Goal: Contribute content

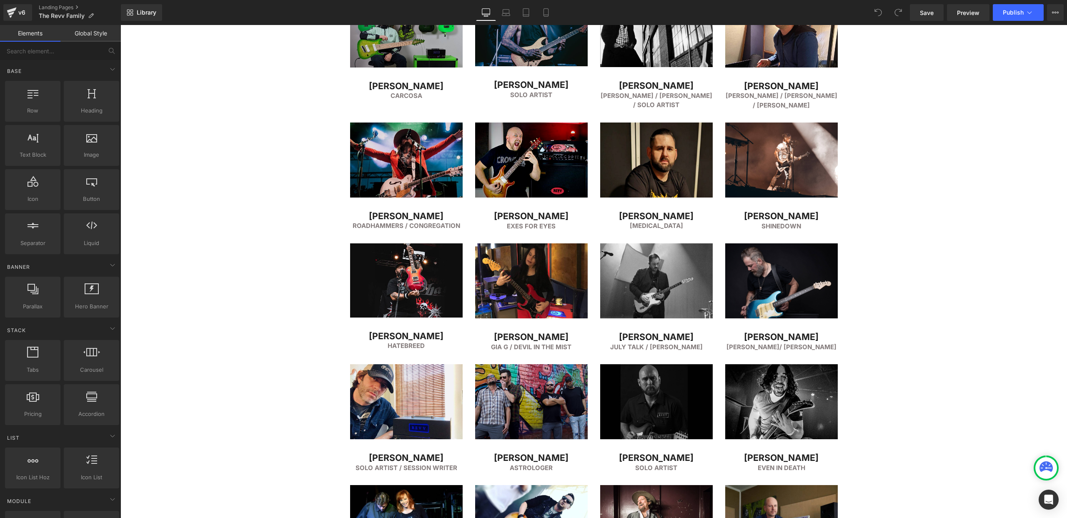
scroll to position [953, 0]
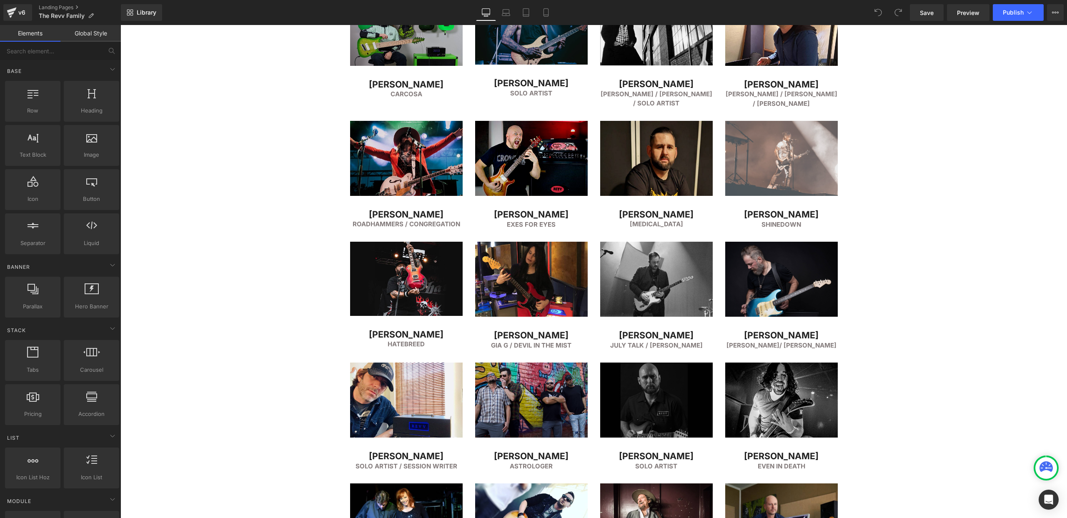
click at [787, 144] on img at bounding box center [781, 165] width 113 height 88
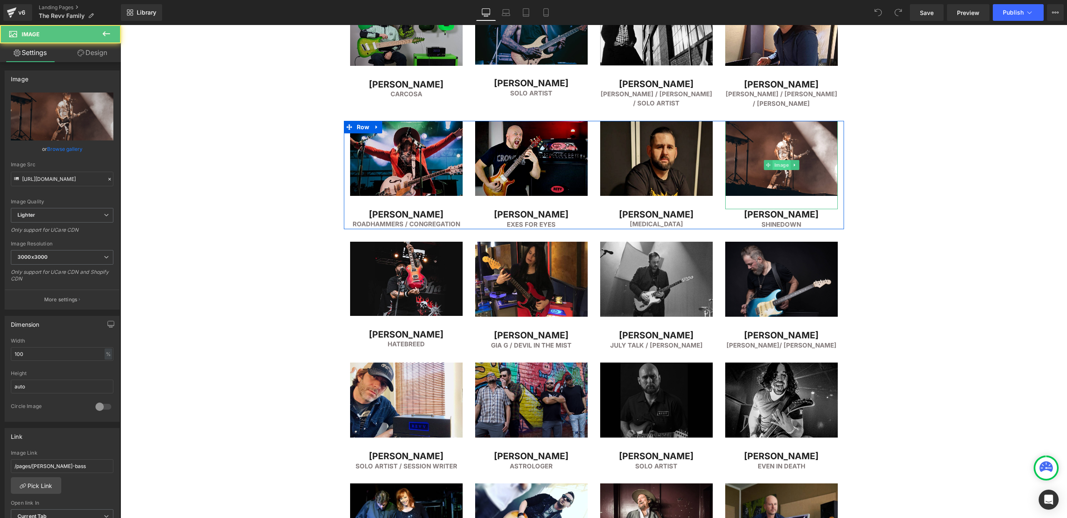
click at [780, 161] on span "Image" at bounding box center [781, 165] width 18 height 10
click at [64, 178] on input "[URL][DOMAIN_NAME]" at bounding box center [62, 179] width 103 height 15
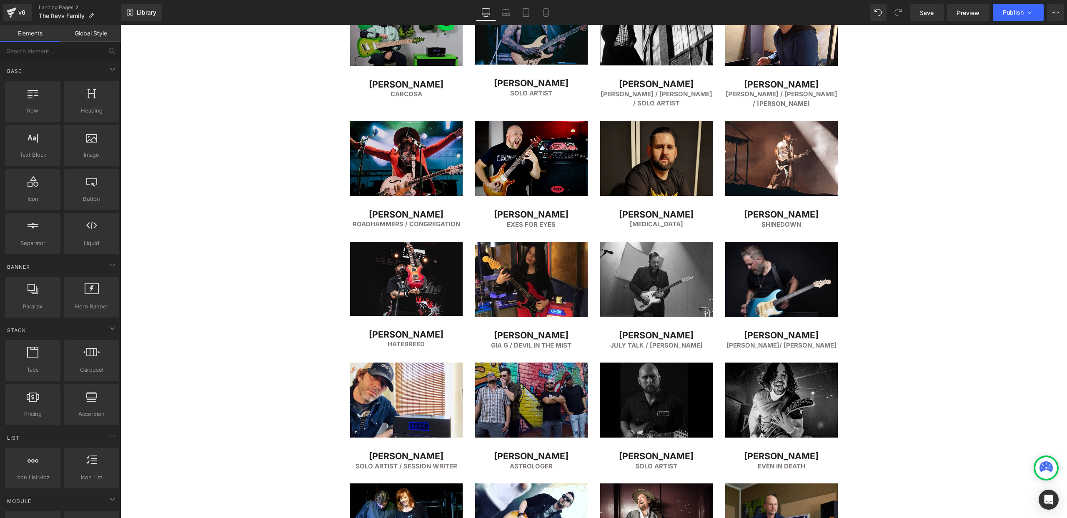
drag, startPoint x: 401, startPoint y: 47, endPoint x: 288, endPoint y: 57, distance: 113.8
click at [288, 57] on div "FEATURED ARTISTS Heading Separator Row Image [PERSON_NAME] Heading Simple PLan …" at bounding box center [593, 389] width 946 height 2472
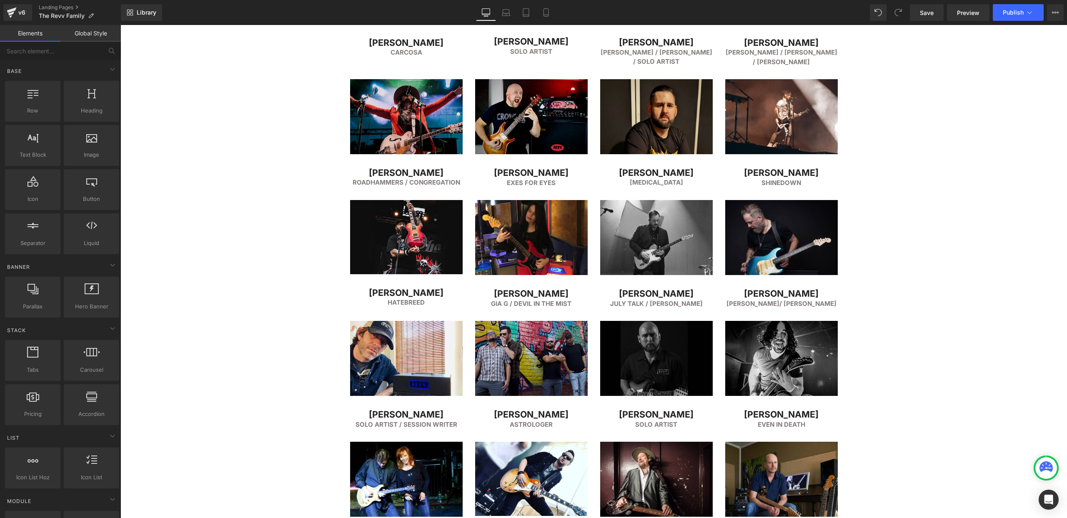
scroll to position [997, 0]
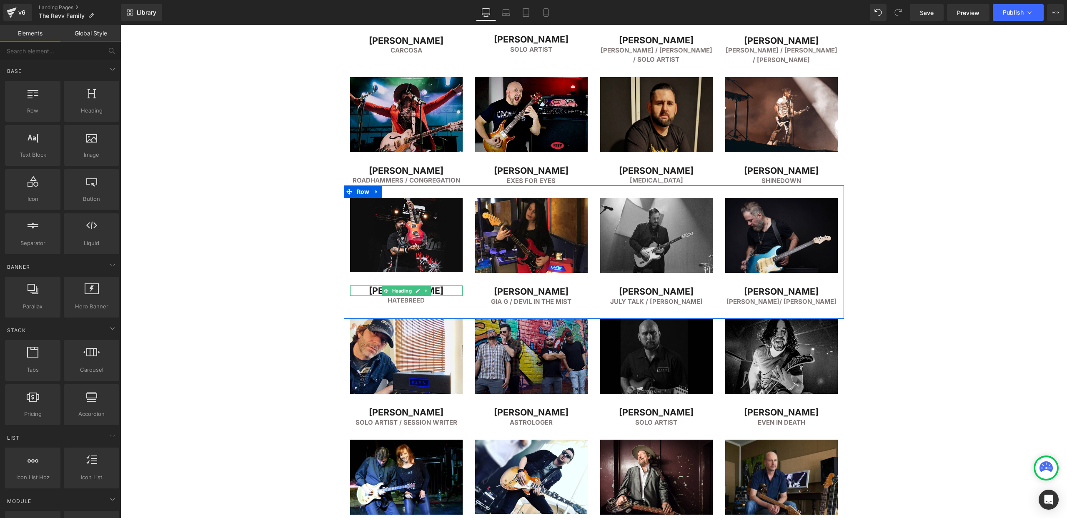
click at [376, 289] on h2 "[PERSON_NAME]" at bounding box center [406, 290] width 113 height 11
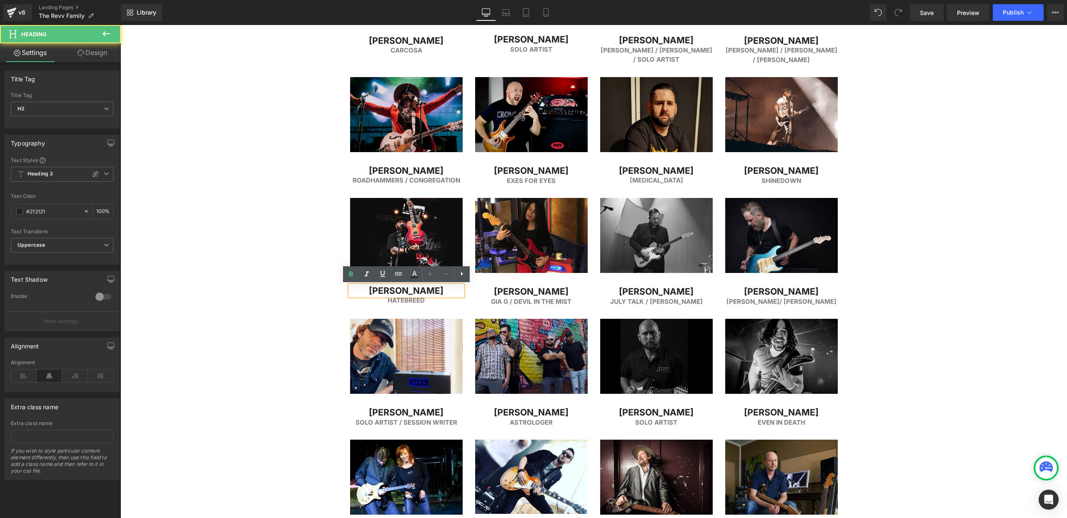
click at [374, 291] on h2 "[PERSON_NAME]" at bounding box center [406, 290] width 113 height 11
copy h2 "[PERSON_NAME]"
click at [868, 201] on div "FEATURED ARTISTS Heading Separator Row Image [PERSON_NAME] Heading Simple PLan …" at bounding box center [593, 345] width 946 height 2472
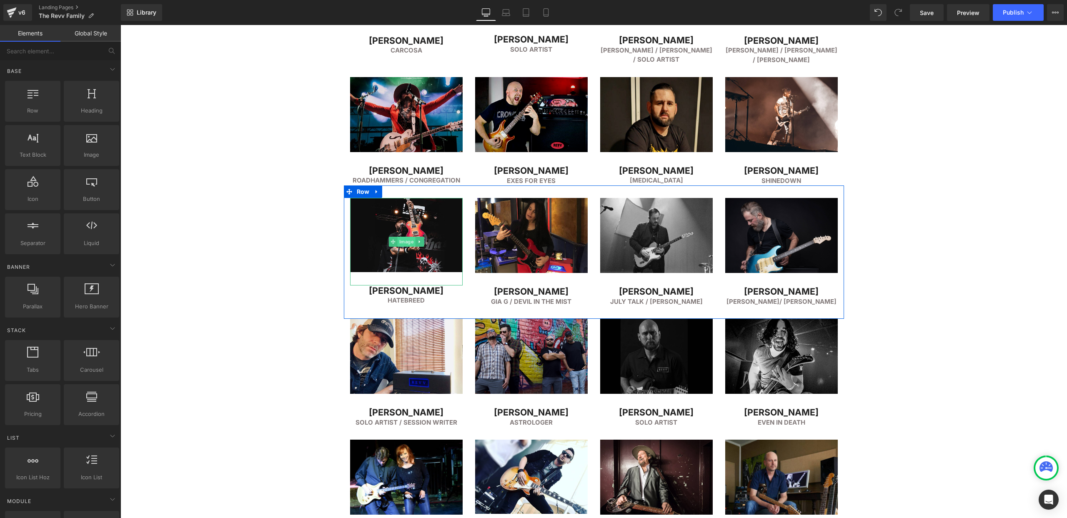
click at [403, 238] on span "Image" at bounding box center [406, 242] width 18 height 10
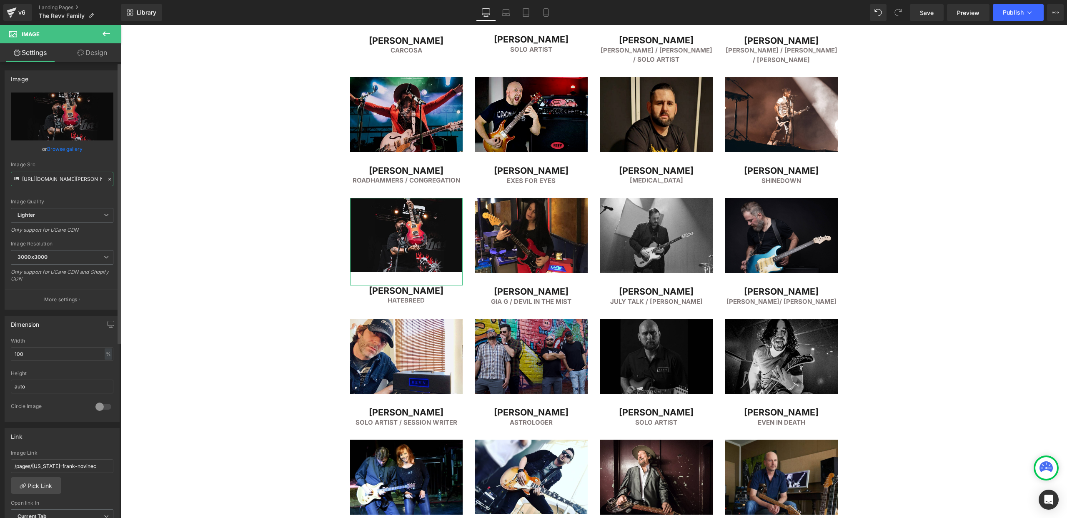
click at [61, 180] on input "[URL][DOMAIN_NAME][PERSON_NAME]" at bounding box center [62, 179] width 103 height 15
click at [385, 292] on icon at bounding box center [385, 290] width 5 height 5
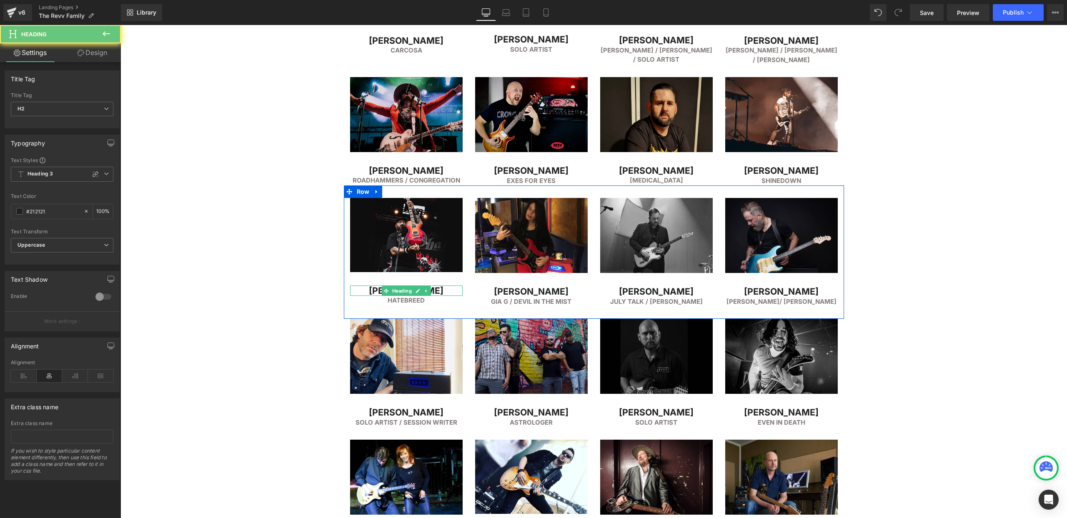
click at [378, 292] on h2 "[PERSON_NAME]" at bounding box center [406, 290] width 113 height 11
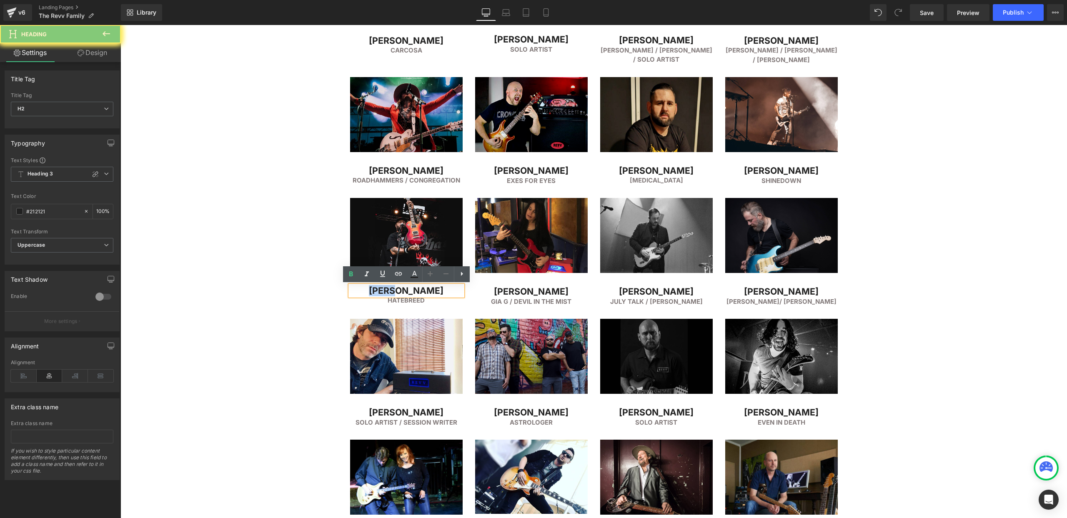
click at [378, 292] on h2 "[PERSON_NAME]" at bounding box center [406, 290] width 113 height 11
copy h2 "[PERSON_NAME]"
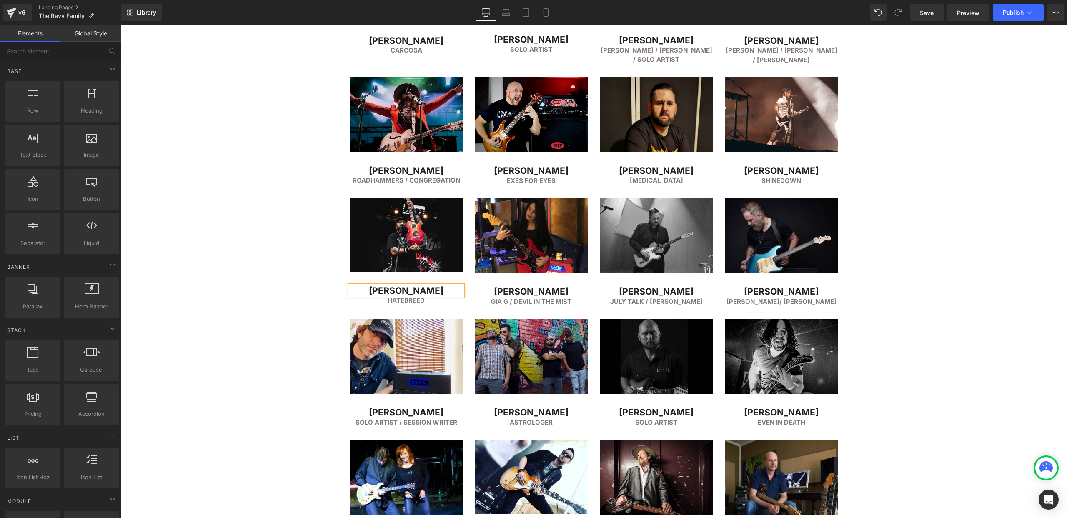
click at [267, 94] on div "FEATURED ARTISTS Heading Separator Row Image [PERSON_NAME] Heading Simple PLan …" at bounding box center [593, 345] width 946 height 2472
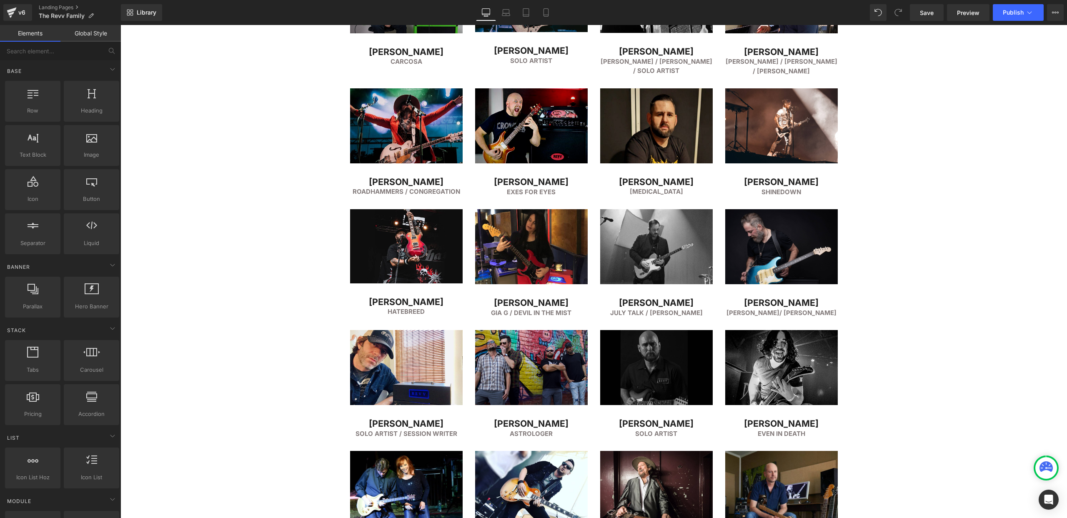
scroll to position [1027, 0]
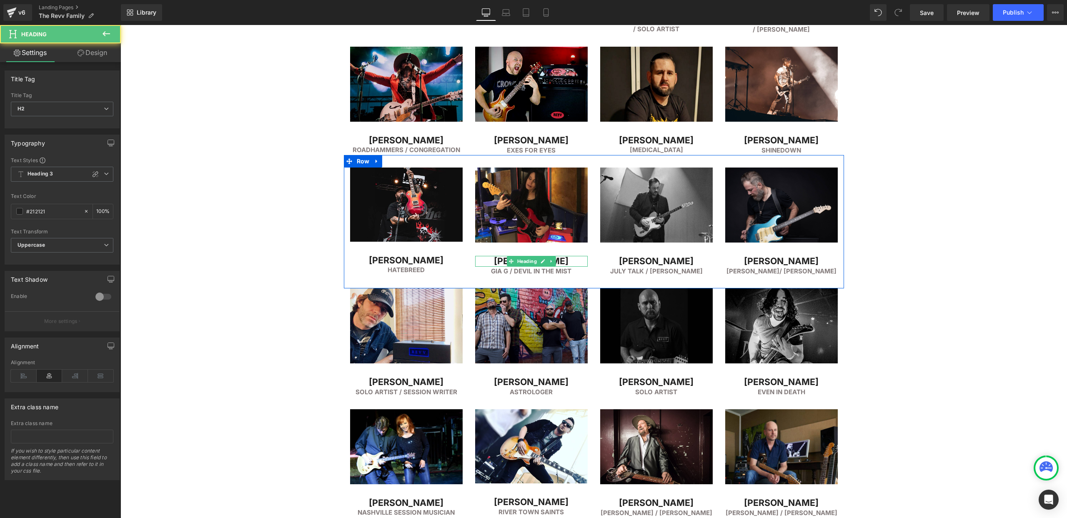
click at [503, 260] on h2 "[PERSON_NAME]" at bounding box center [531, 261] width 113 height 11
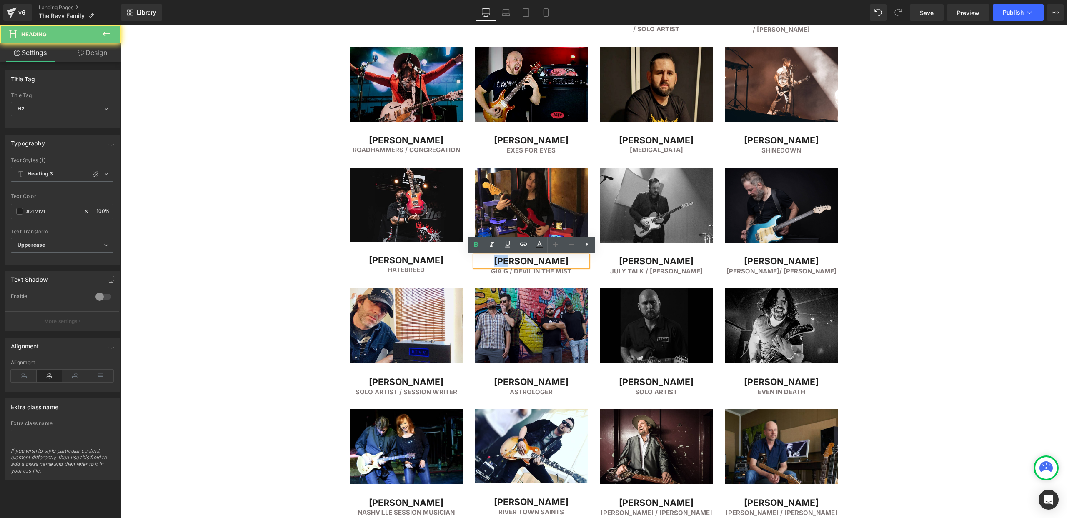
click at [503, 260] on h2 "[PERSON_NAME]" at bounding box center [531, 261] width 113 height 11
copy h2 "[PERSON_NAME]"
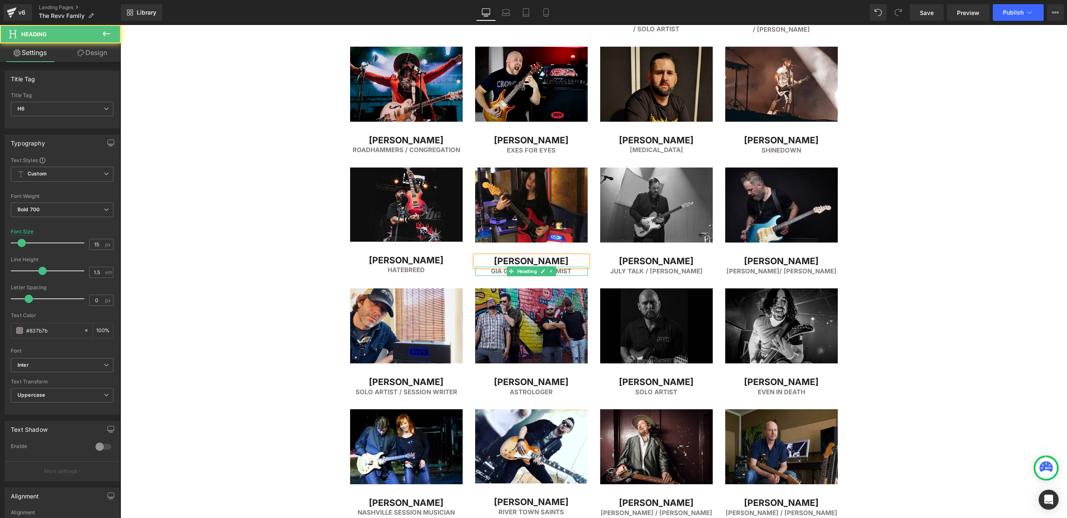
click at [497, 273] on h6 "Gia G / Devil In The Mist" at bounding box center [531, 272] width 113 height 10
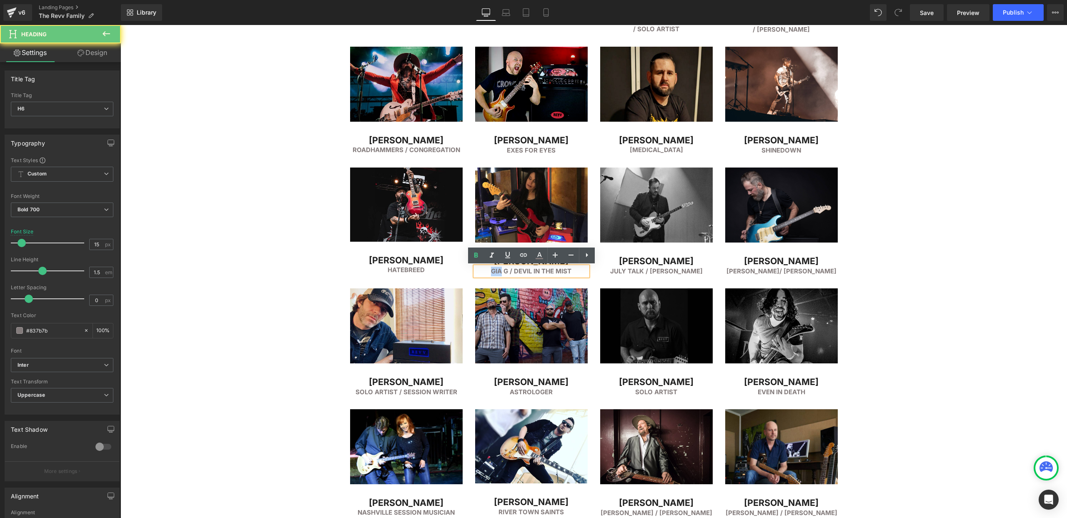
click at [497, 273] on h6 "Gia G / Devil In The Mist" at bounding box center [531, 272] width 113 height 10
copy h6 "Gia G / Devil In The Mist"
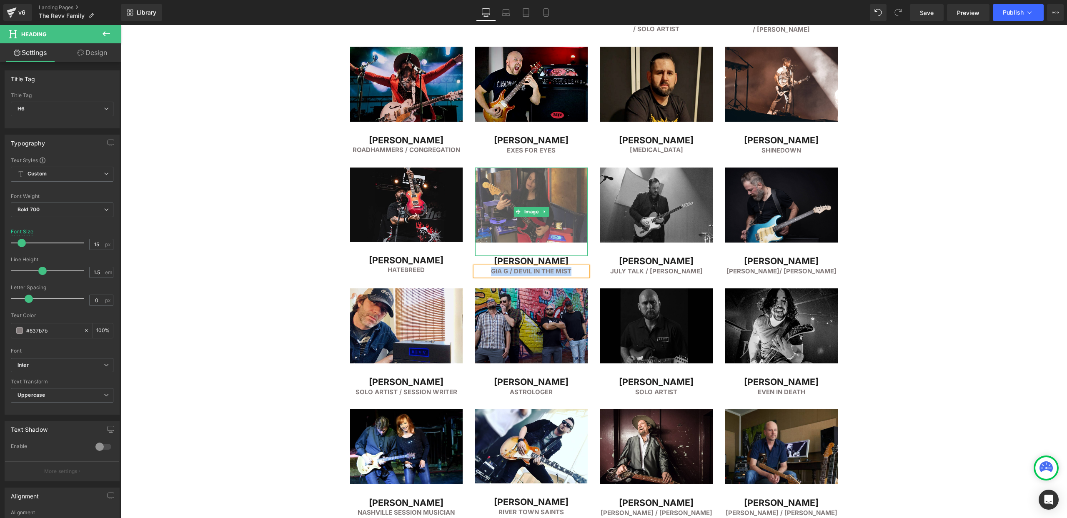
click at [521, 190] on img at bounding box center [531, 212] width 113 height 88
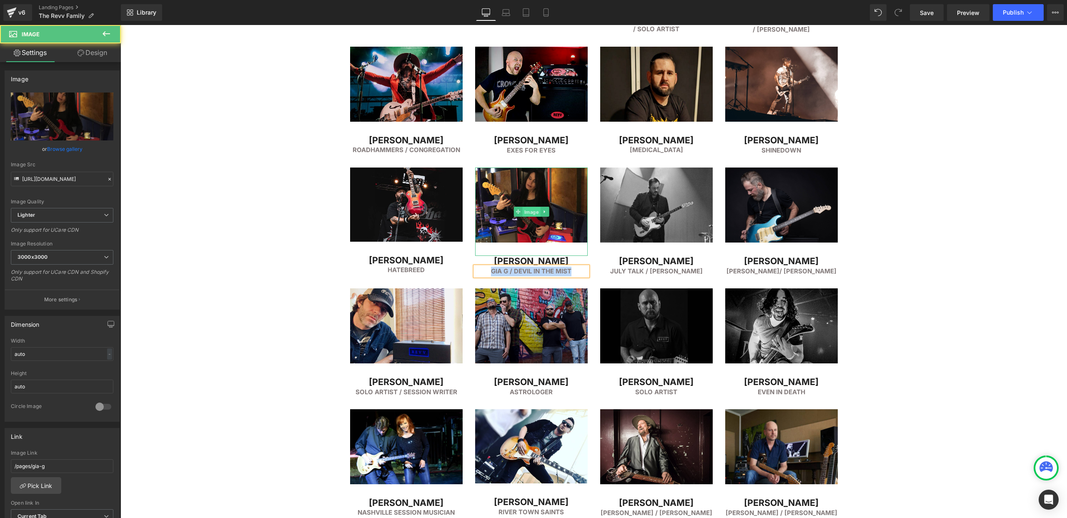
click at [529, 211] on span "Image" at bounding box center [531, 212] width 18 height 10
click at [52, 183] on input "[URL][DOMAIN_NAME]" at bounding box center [62, 179] width 103 height 15
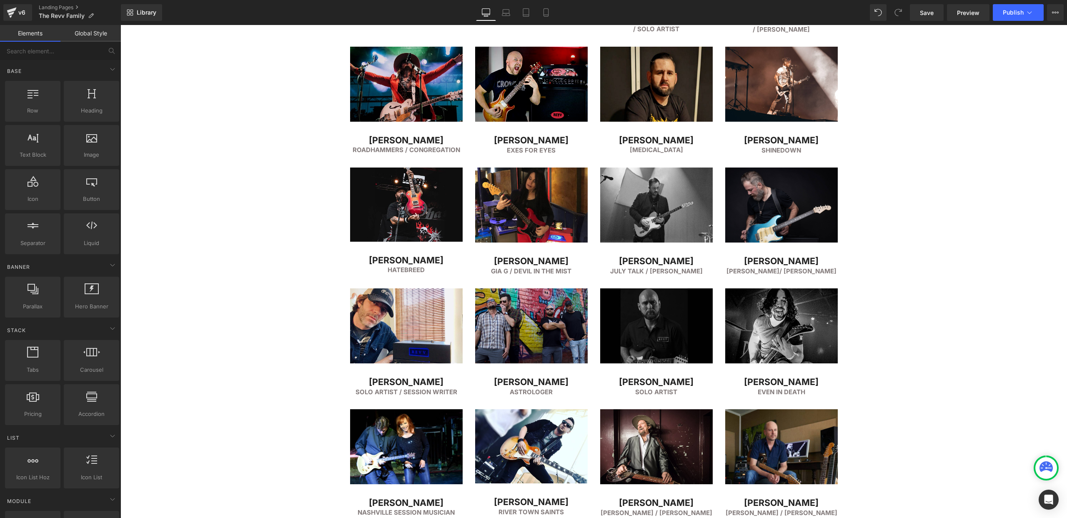
click at [926, 308] on div "FEATURED ARTISTS Heading Separator Row Image [PERSON_NAME] Heading Simple PLan …" at bounding box center [593, 315] width 946 height 2472
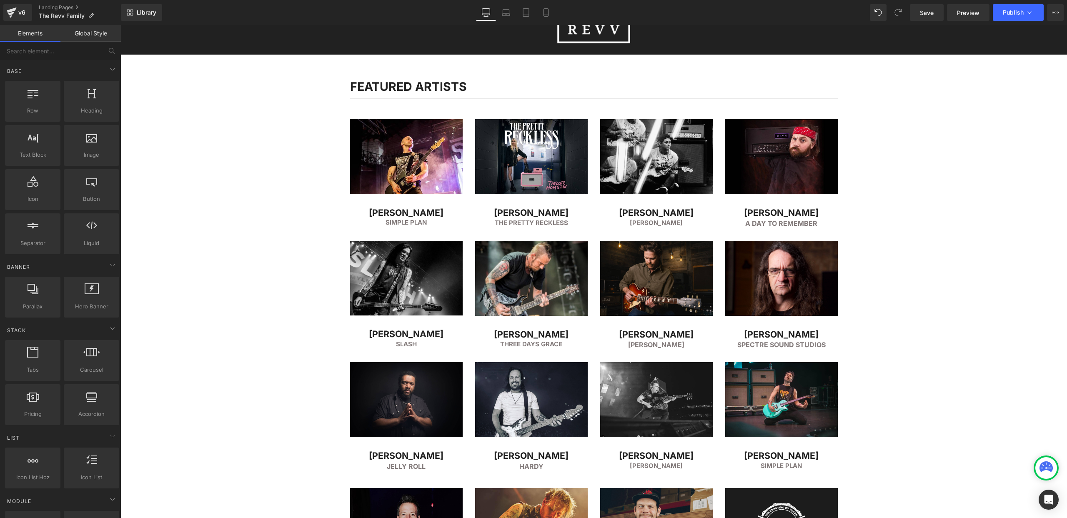
scroll to position [47, 0]
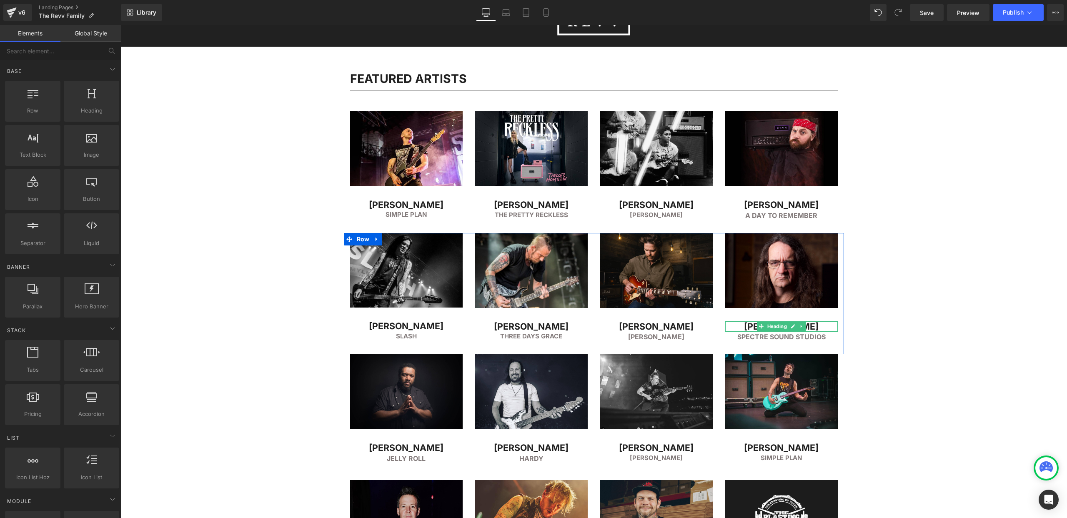
click at [752, 327] on h2 "[PERSON_NAME]" at bounding box center [781, 326] width 113 height 11
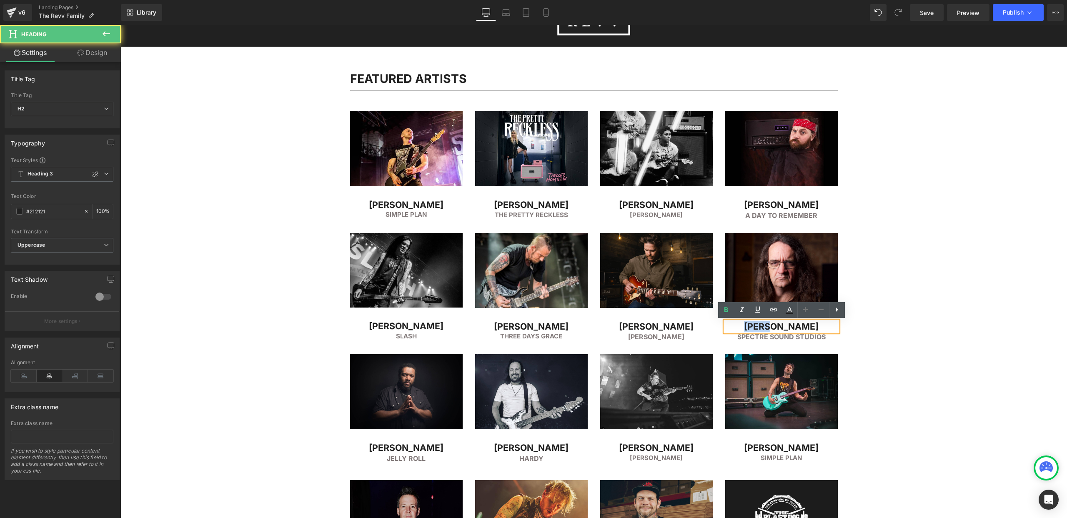
click at [752, 327] on h2 "[PERSON_NAME]" at bounding box center [781, 326] width 113 height 11
copy h2 "[PERSON_NAME]"
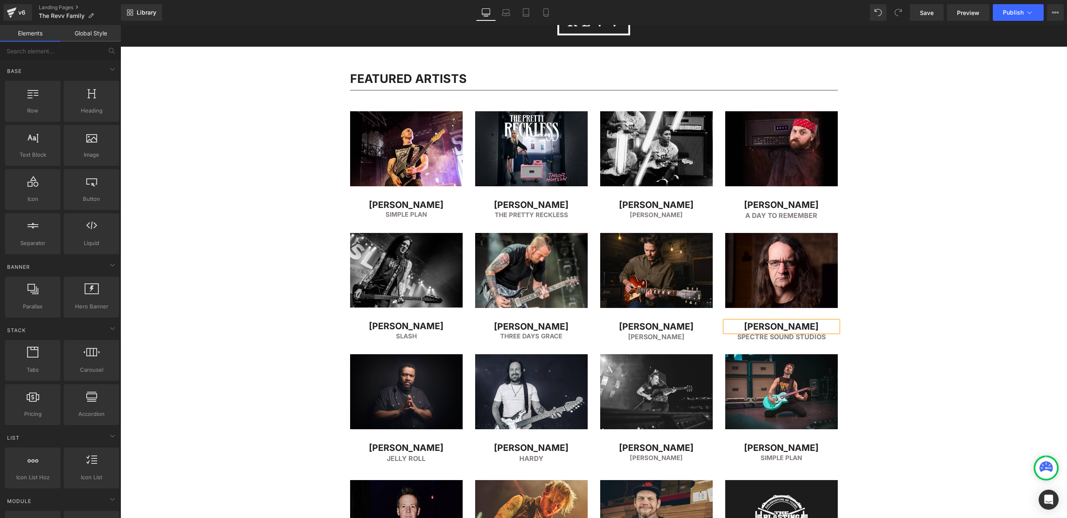
click at [748, 338] on h2 "Spectre Sound Studios" at bounding box center [781, 337] width 113 height 10
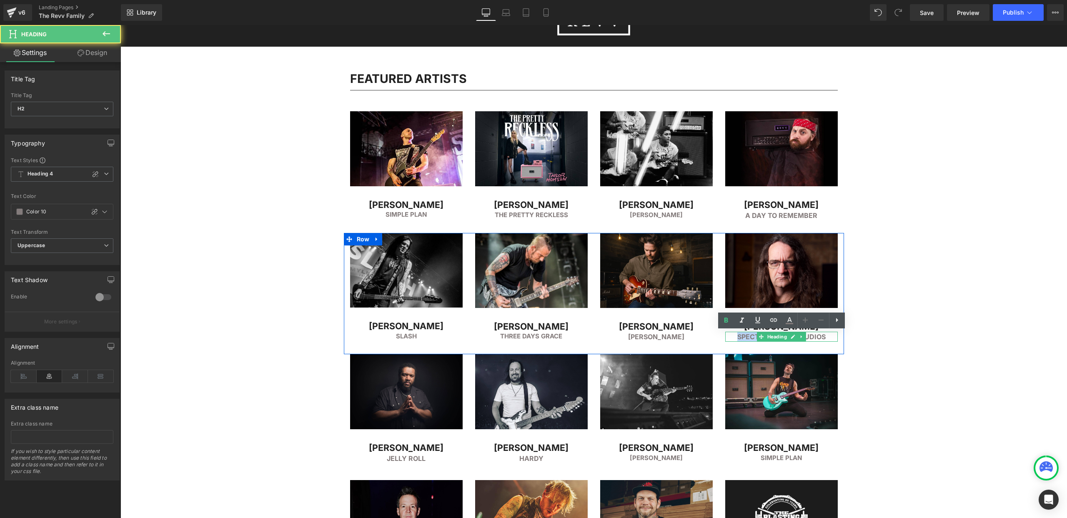
click at [748, 338] on h2 "Spectre Sound Studios" at bounding box center [781, 337] width 113 height 10
copy h2 "Spectre Sound Studios"
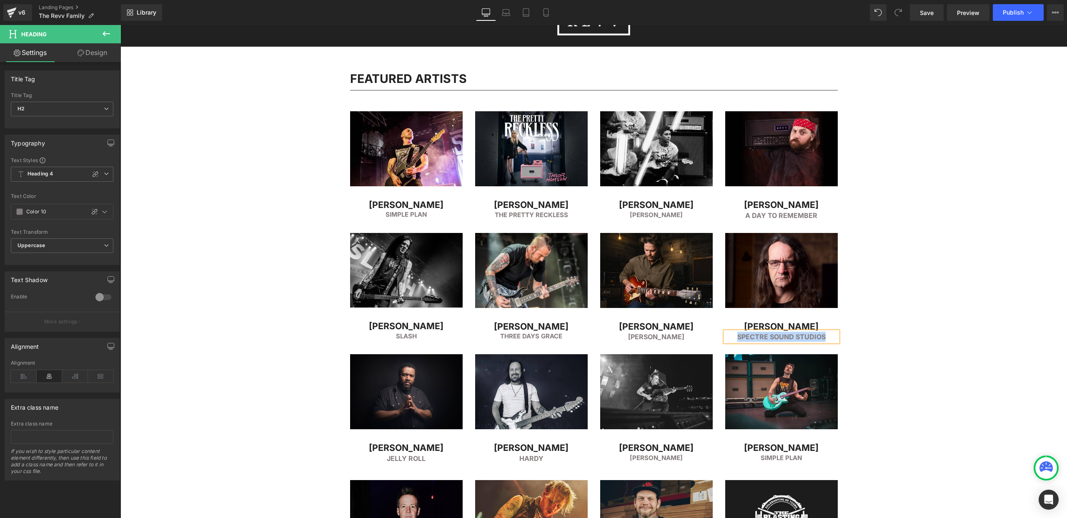
scroll to position [98, 0]
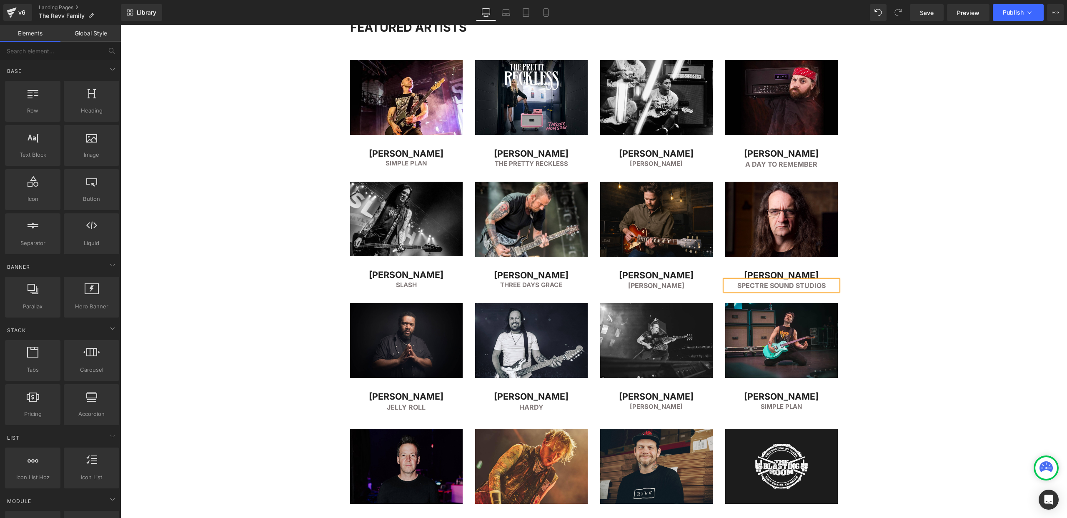
drag, startPoint x: 778, startPoint y: 224, endPoint x: 794, endPoint y: 222, distance: 15.6
click at [778, 224] on span "Image" at bounding box center [781, 226] width 18 height 10
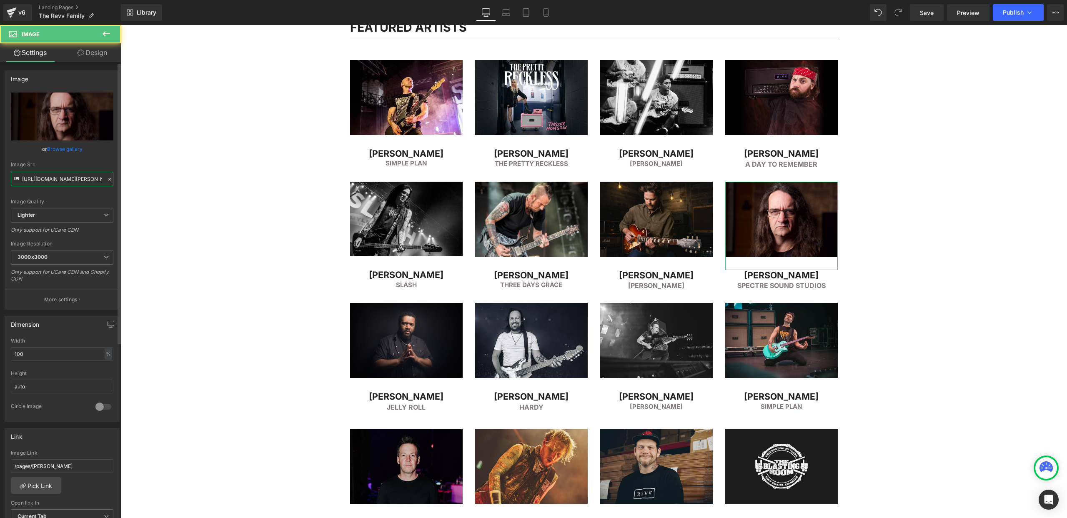
click at [70, 182] on input "[URL][DOMAIN_NAME][PERSON_NAME]" at bounding box center [62, 179] width 103 height 15
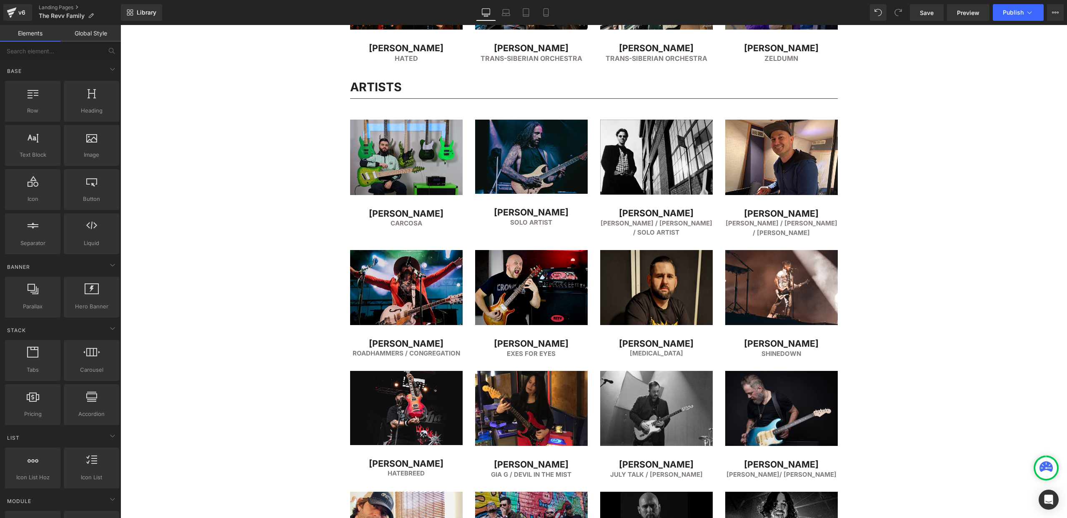
scroll to position [827, 0]
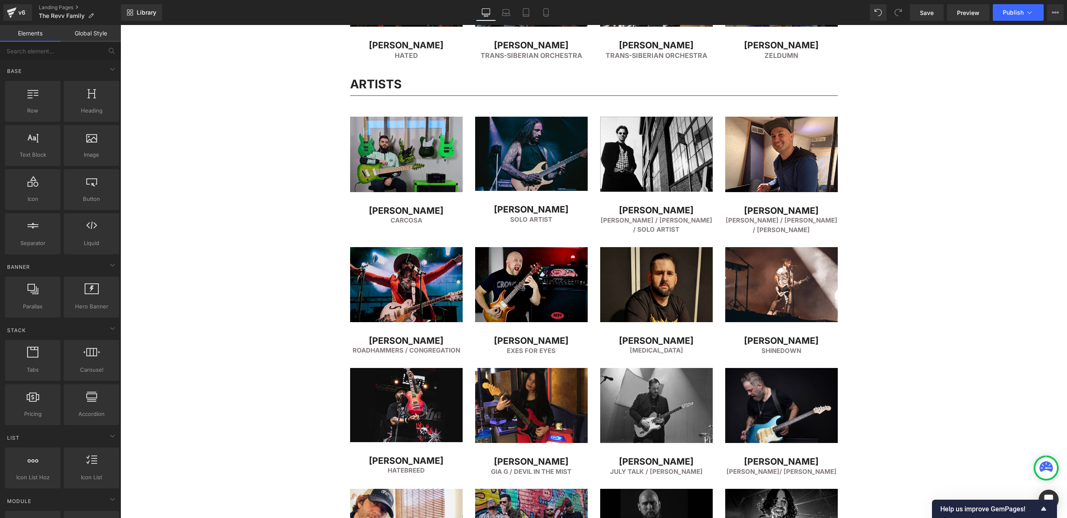
click at [932, 164] on div "FEATURED ARTISTS Heading Separator Row Image [PERSON_NAME] Heading Simple PLan …" at bounding box center [593, 515] width 946 height 2472
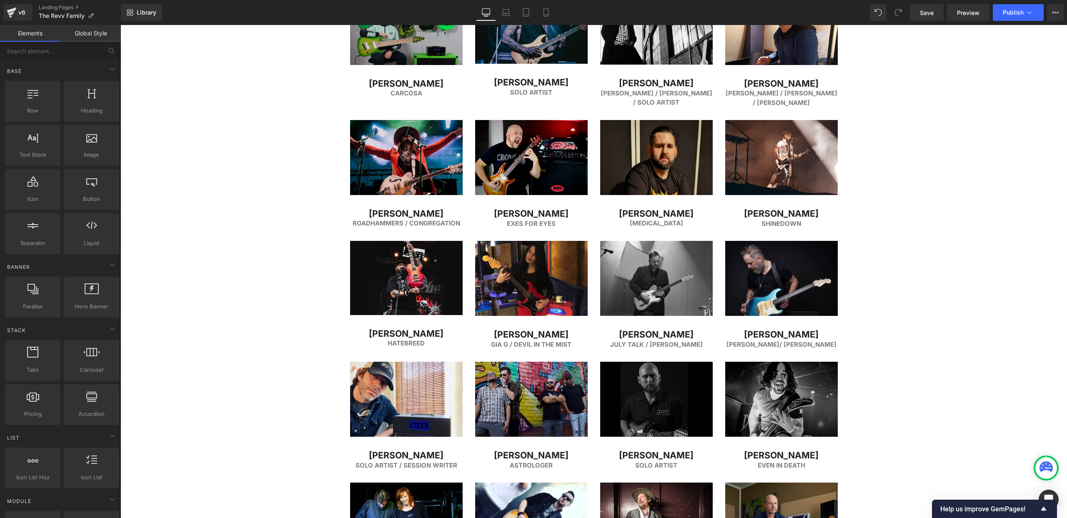
scroll to position [957, 0]
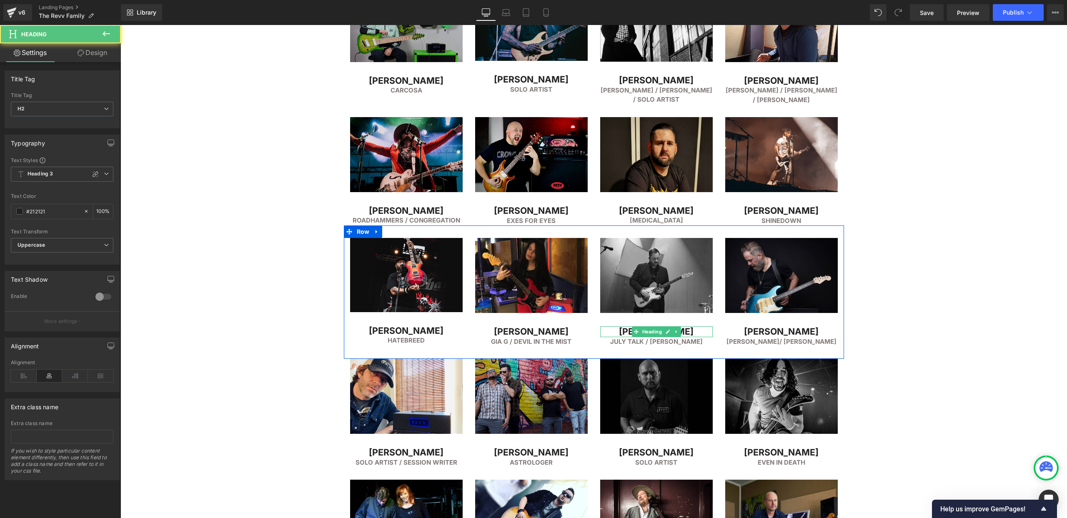
click at [631, 333] on h2 "[PERSON_NAME]" at bounding box center [656, 331] width 113 height 11
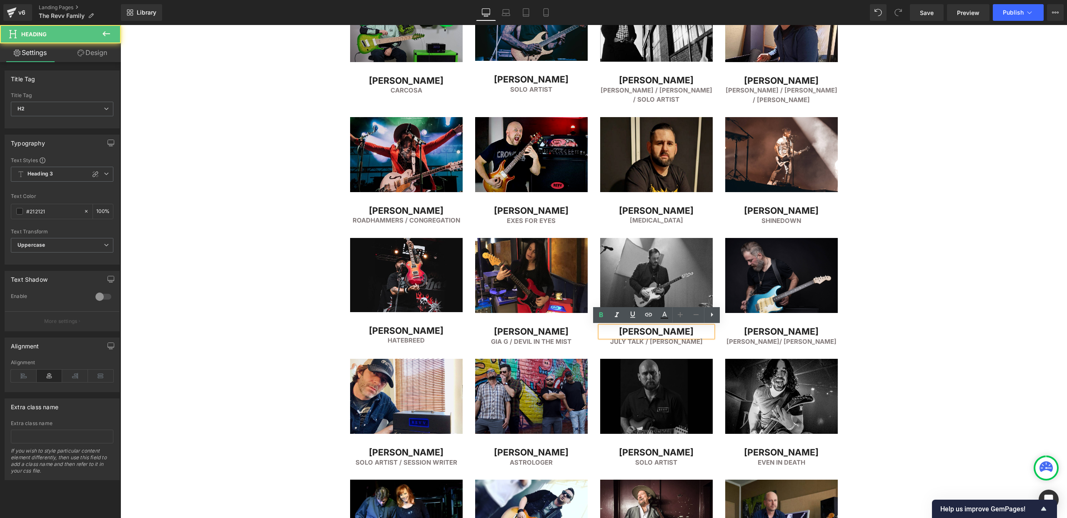
click at [621, 332] on h2 "[PERSON_NAME]" at bounding box center [656, 331] width 113 height 11
copy h2 "[PERSON_NAME]"
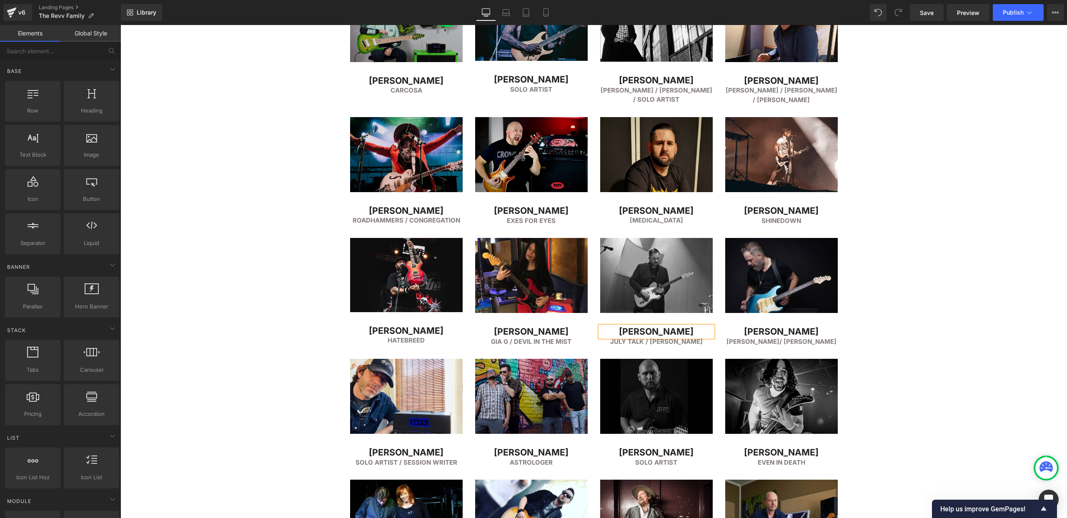
drag, startPoint x: 986, startPoint y: 219, endPoint x: 851, endPoint y: 270, distance: 144.3
click at [981, 219] on div "FEATURED ARTISTS Heading Separator Row Image [PERSON_NAME] Heading Simple PLan …" at bounding box center [593, 385] width 946 height 2472
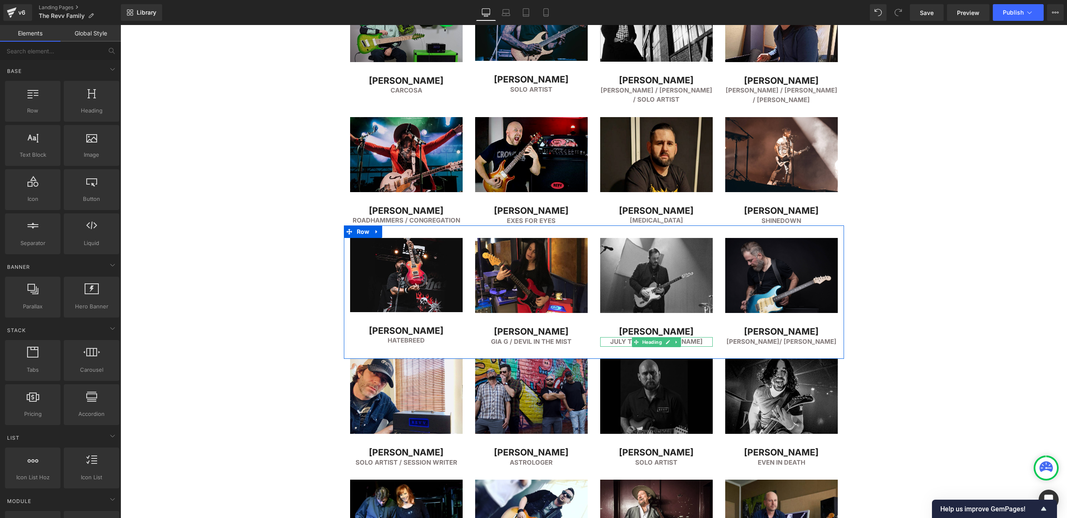
click at [627, 342] on h6 "July Talk / [PERSON_NAME]" at bounding box center [656, 342] width 113 height 10
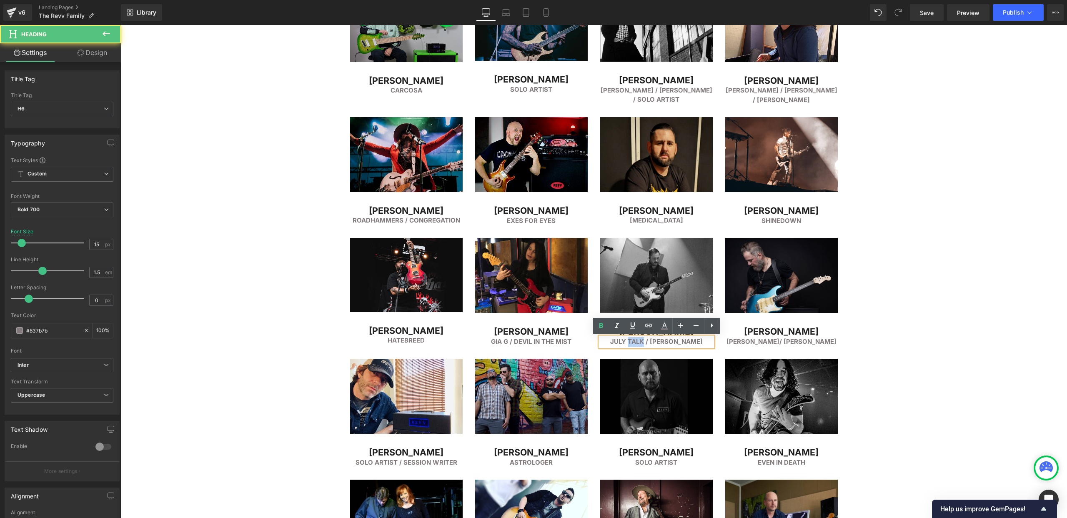
click at [627, 342] on h6 "July Talk / [PERSON_NAME]" at bounding box center [656, 342] width 113 height 10
copy h6 "July Talk / [PERSON_NAME]"
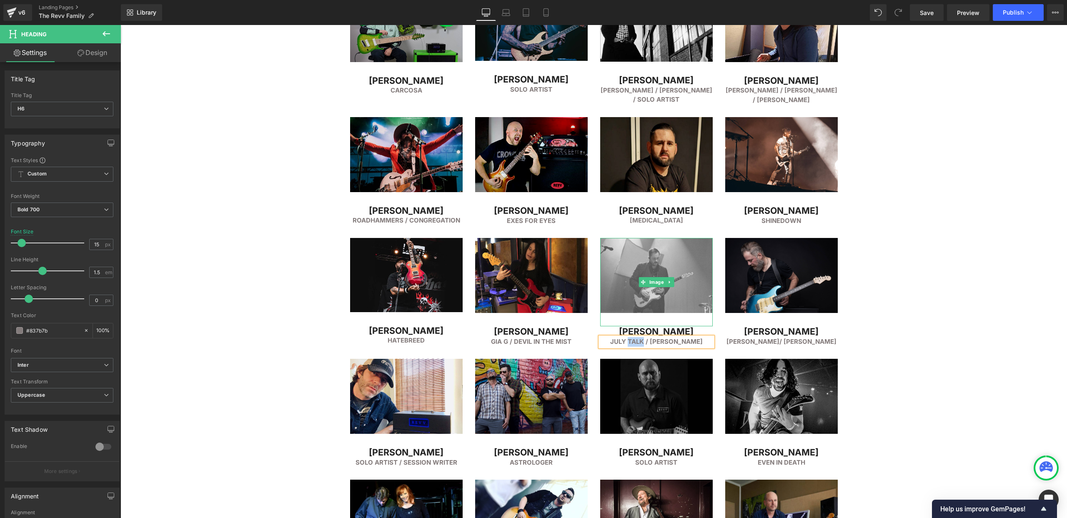
click at [645, 264] on img at bounding box center [656, 282] width 113 height 88
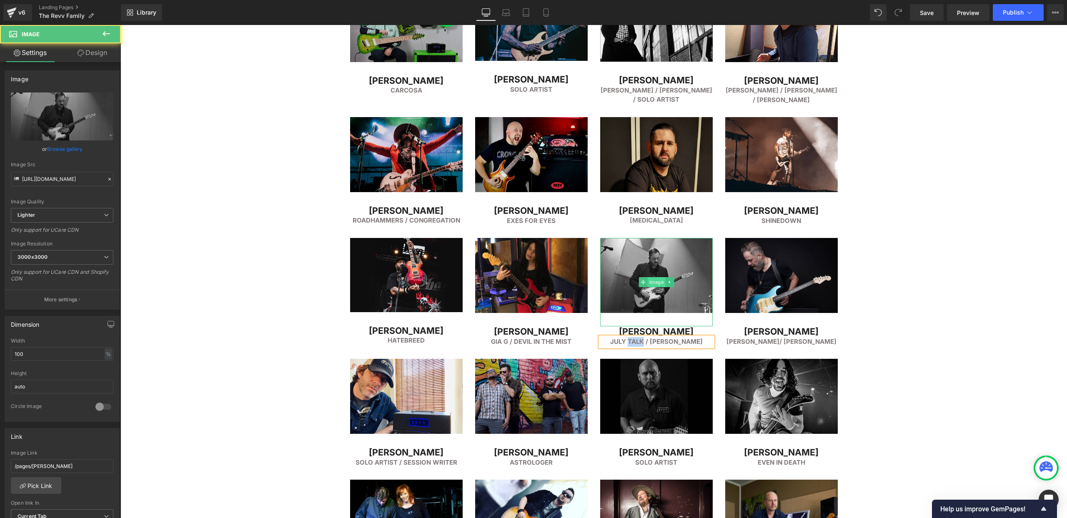
click at [660, 282] on span "Image" at bounding box center [656, 282] width 18 height 10
click at [40, 178] on input "[URL][DOMAIN_NAME]" at bounding box center [62, 179] width 103 height 15
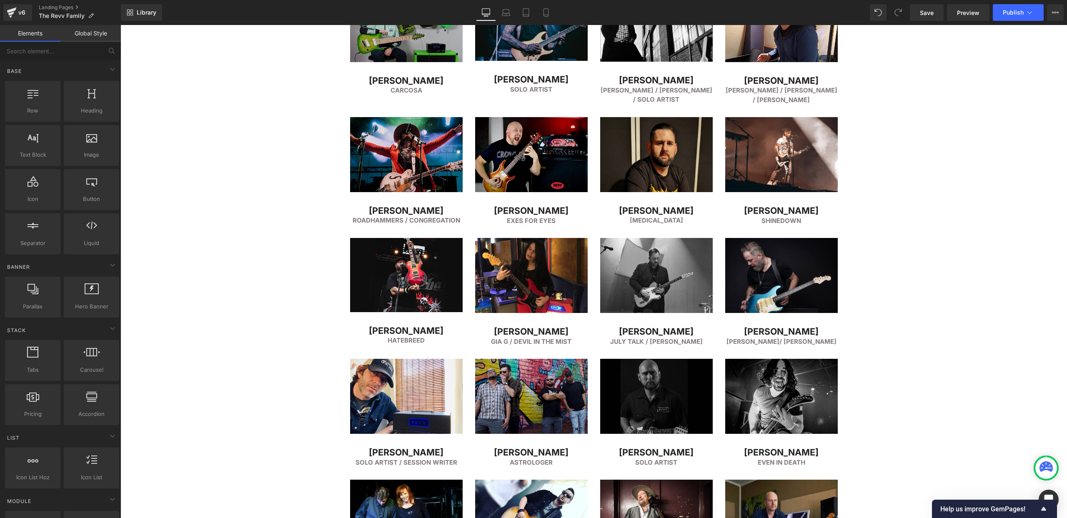
click at [271, 46] on div "FEATURED ARTISTS Heading Separator Row Image [PERSON_NAME] Heading Simple PLan …" at bounding box center [593, 385] width 946 height 2472
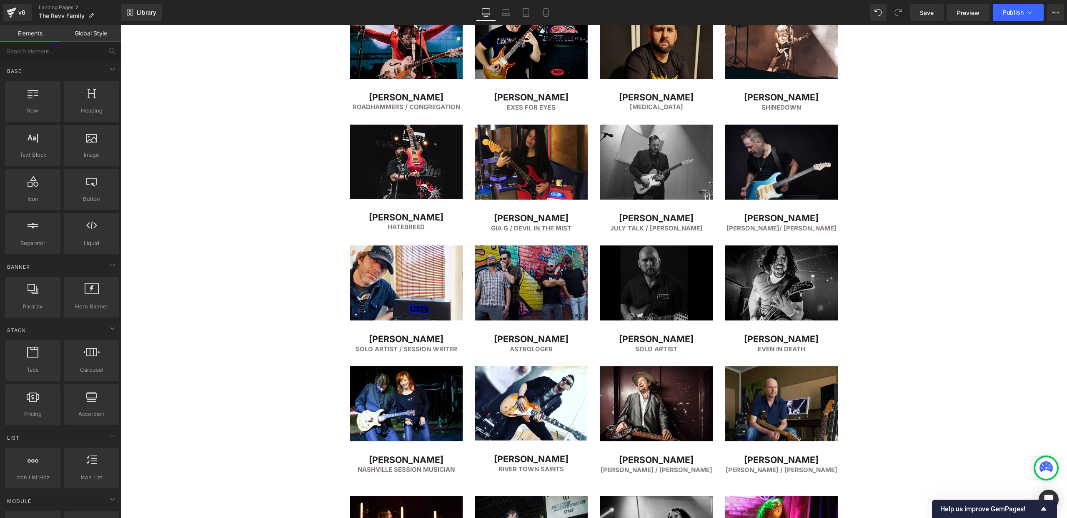
scroll to position [1102, 0]
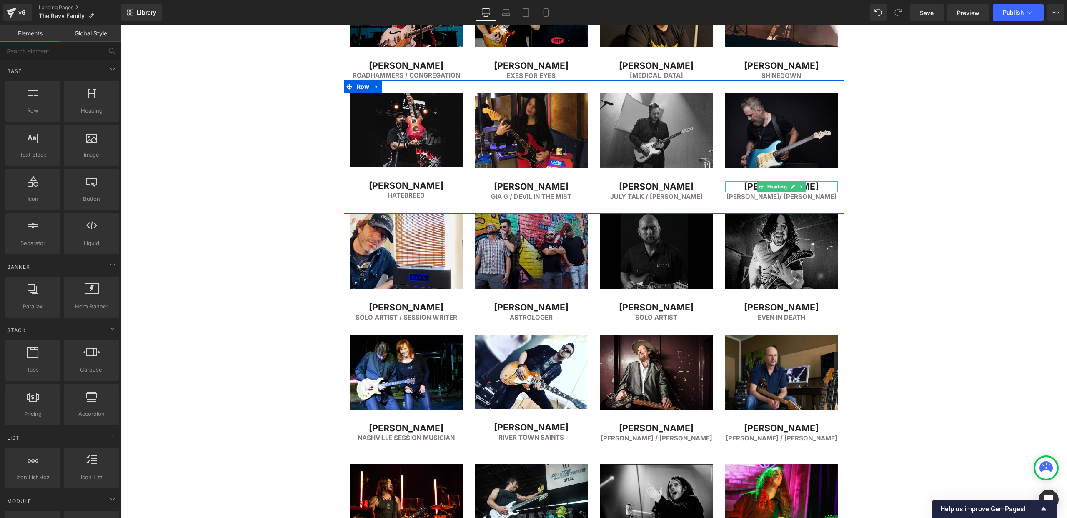
click at [752, 185] on h2 "[PERSON_NAME]" at bounding box center [781, 186] width 113 height 11
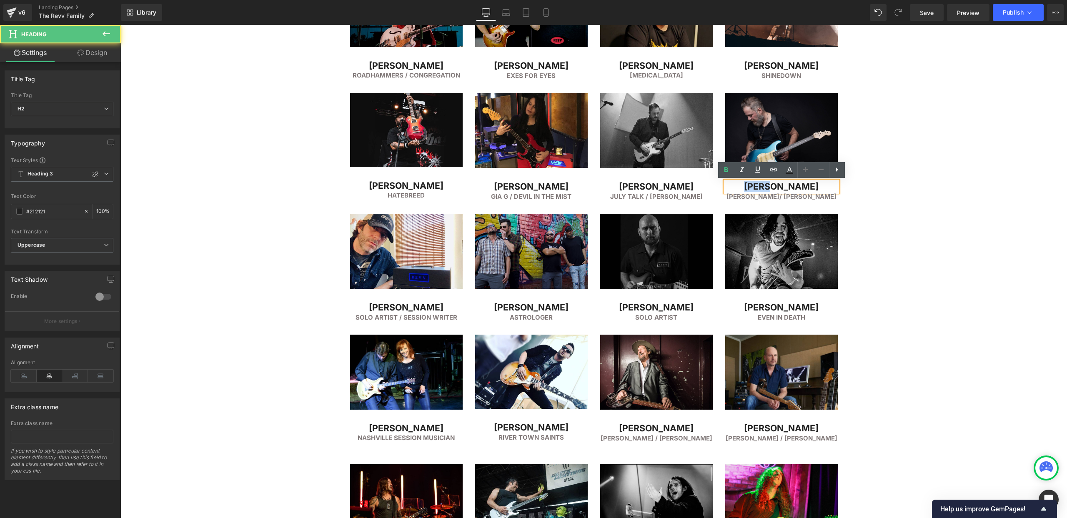
click at [752, 185] on h2 "[PERSON_NAME]" at bounding box center [781, 186] width 113 height 11
click at [764, 186] on h2 "[PERSON_NAME]" at bounding box center [781, 186] width 113 height 11
copy h2 "[PERSON_NAME]"
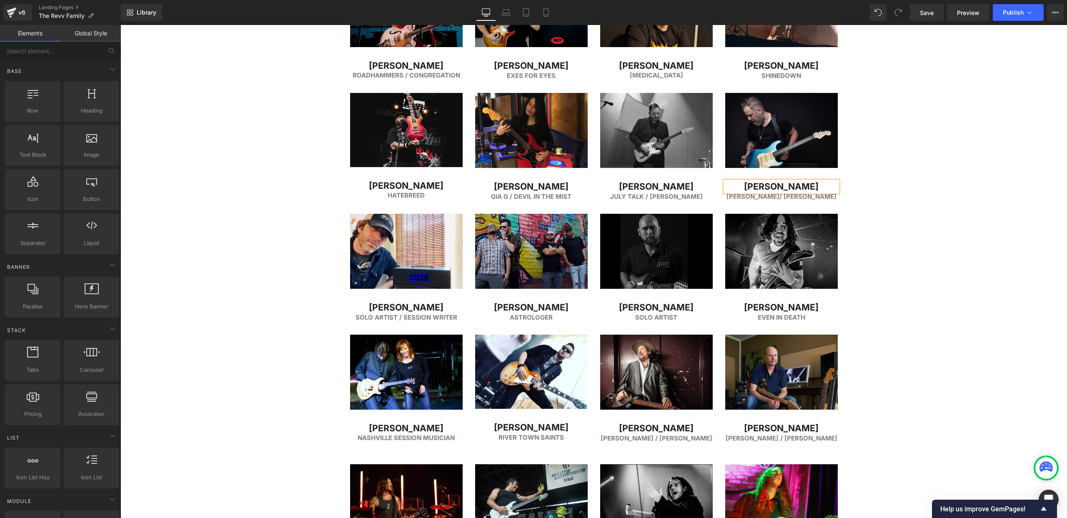
click at [909, 285] on div "FEATURED ARTISTS Heading Separator Row Image [PERSON_NAME] Heading Simple PLan …" at bounding box center [593, 240] width 946 height 2472
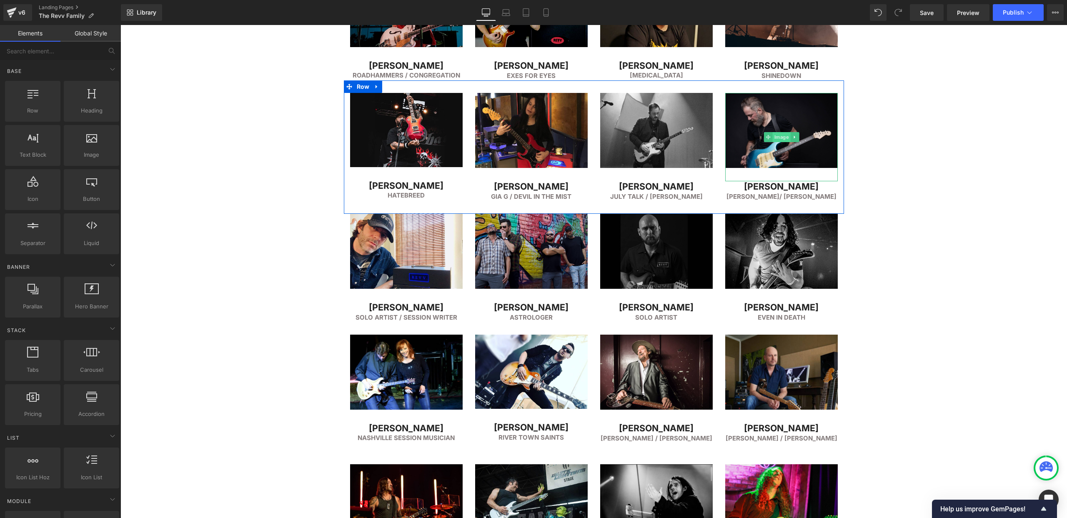
click at [780, 135] on span "Image" at bounding box center [781, 137] width 18 height 10
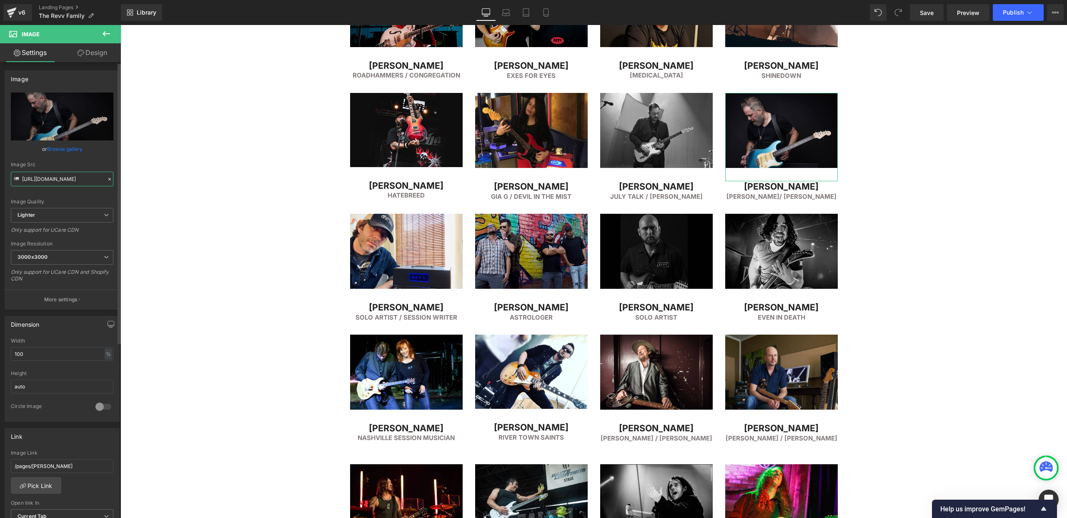
click at [43, 183] on input "[URL][DOMAIN_NAME]" at bounding box center [62, 179] width 103 height 15
click at [43, 181] on input "[URL][DOMAIN_NAME]" at bounding box center [62, 179] width 103 height 15
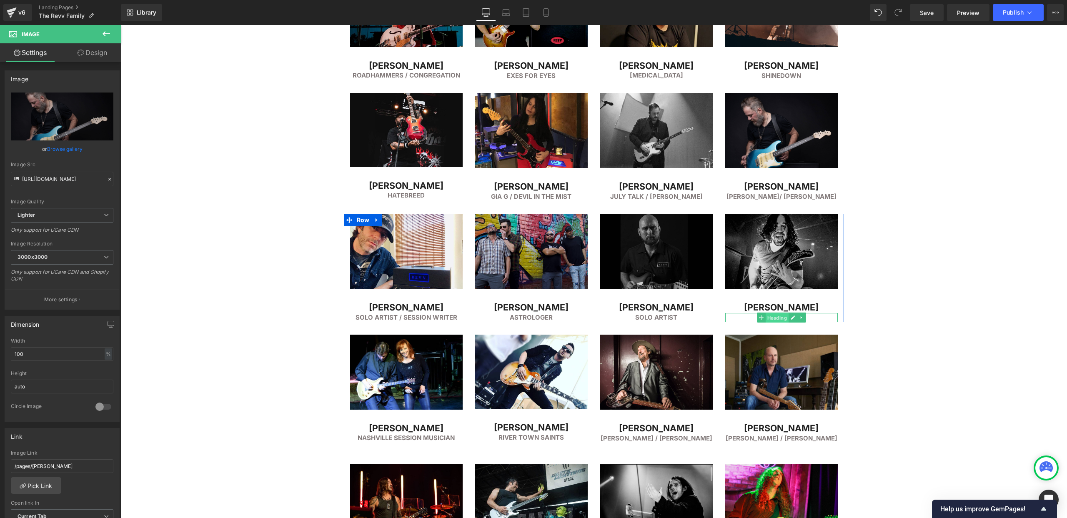
click at [771, 323] on span "Heading" at bounding box center [776, 318] width 23 height 10
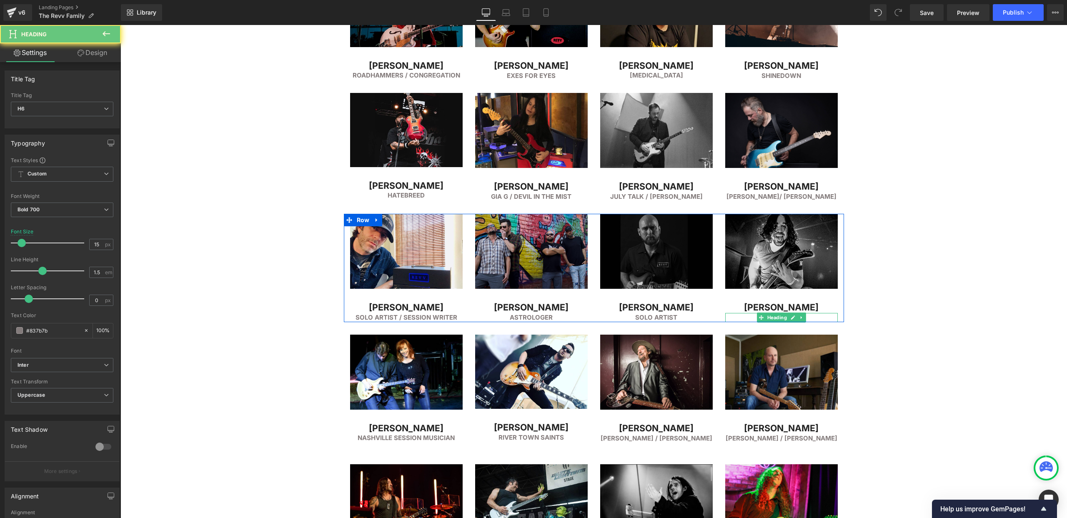
click at [751, 323] on h6 "Even in Death" at bounding box center [781, 318] width 113 height 10
click at [764, 323] on h6 "Even in Death" at bounding box center [781, 318] width 113 height 10
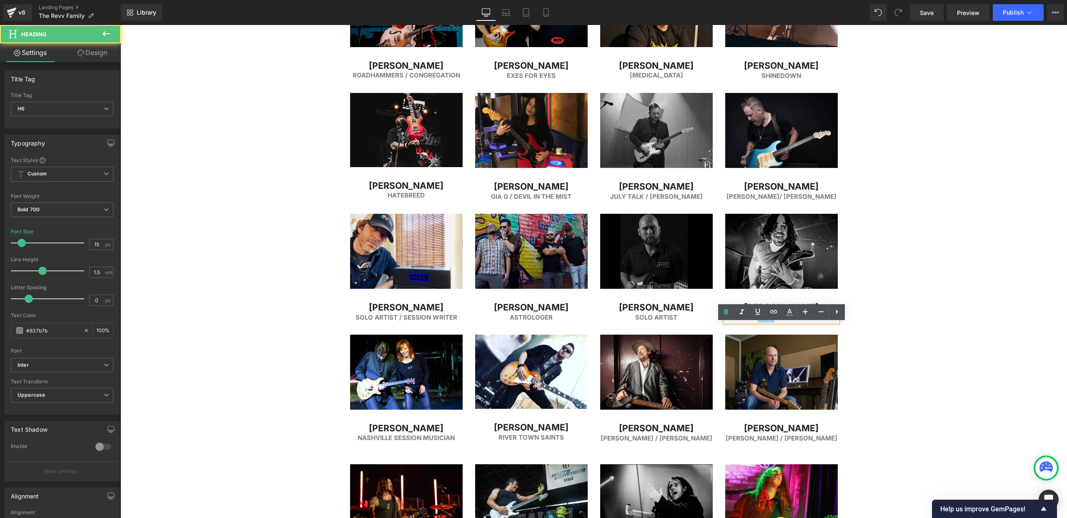
click at [764, 323] on h6 "Even in Death" at bounding box center [781, 318] width 113 height 10
copy h6 "Even in Death"
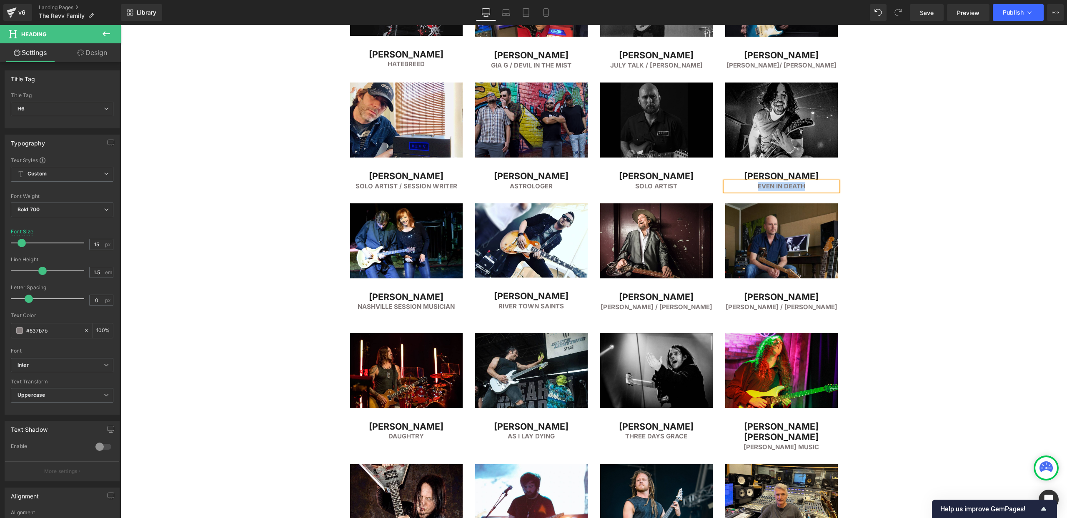
scroll to position [1234, 0]
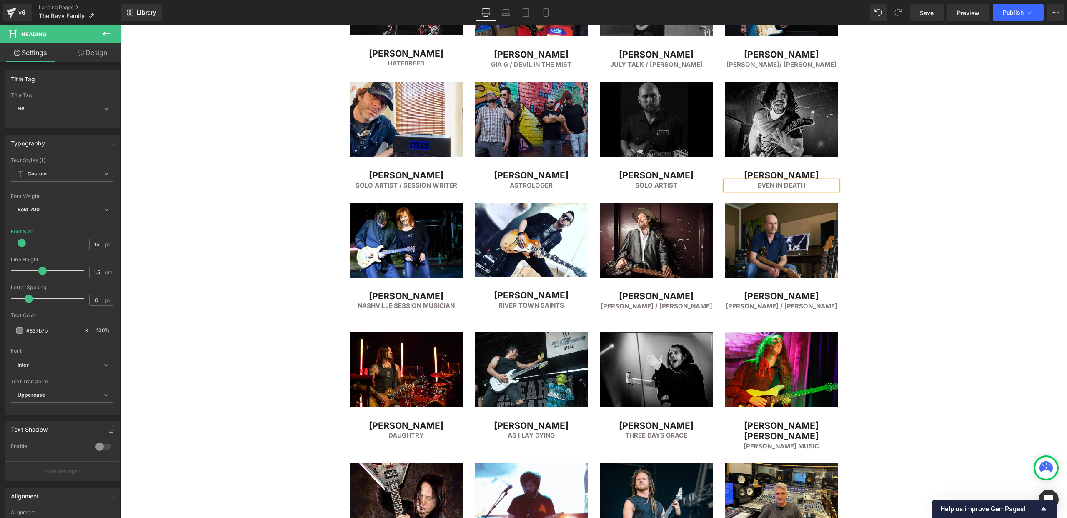
click at [309, 88] on div "FEATURED ARTISTS Heading Separator Row Image [PERSON_NAME] Heading Simple PLan …" at bounding box center [593, 108] width 946 height 2472
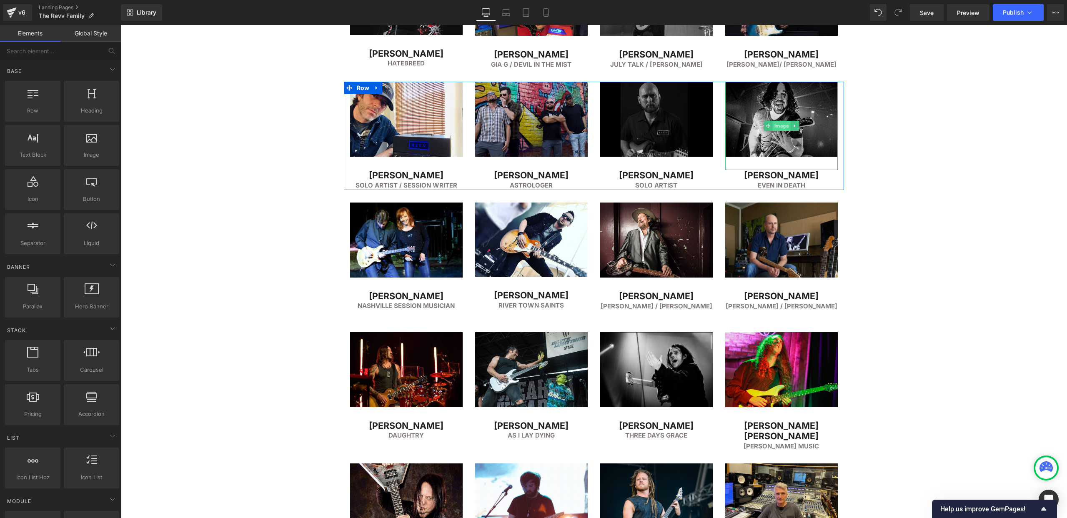
click at [778, 124] on span "Image" at bounding box center [781, 126] width 18 height 10
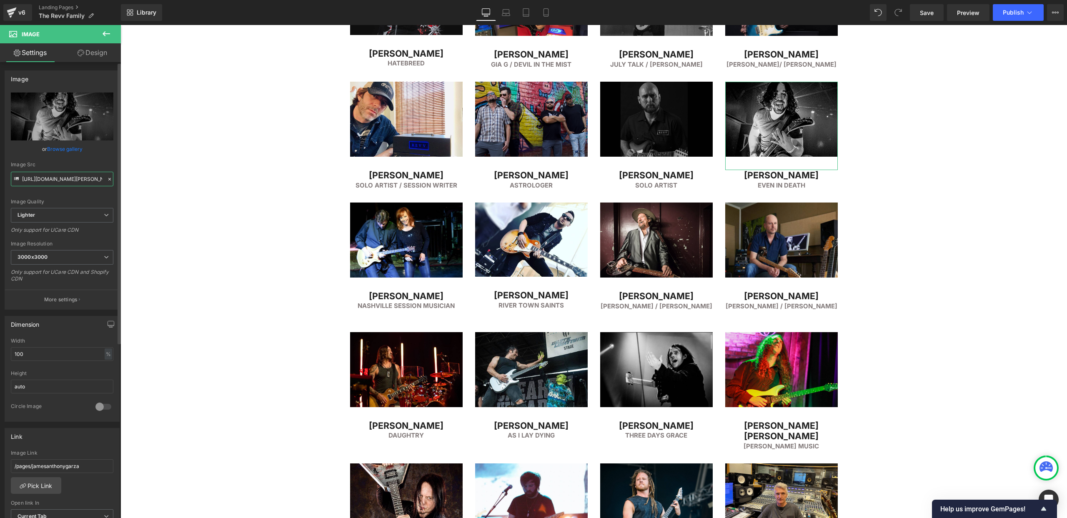
click at [49, 181] on input "[URL][DOMAIN_NAME][PERSON_NAME]" at bounding box center [62, 179] width 103 height 15
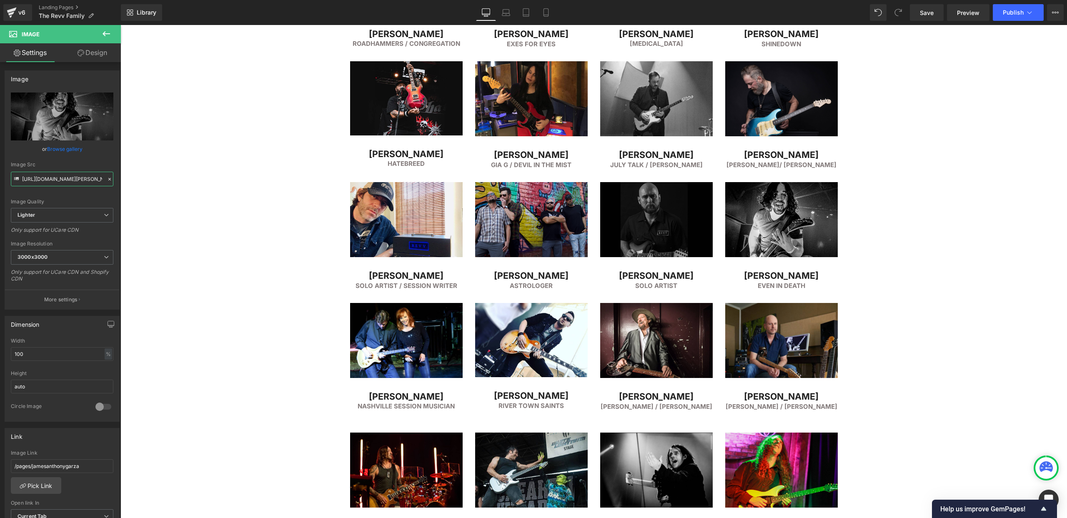
scroll to position [1117, 0]
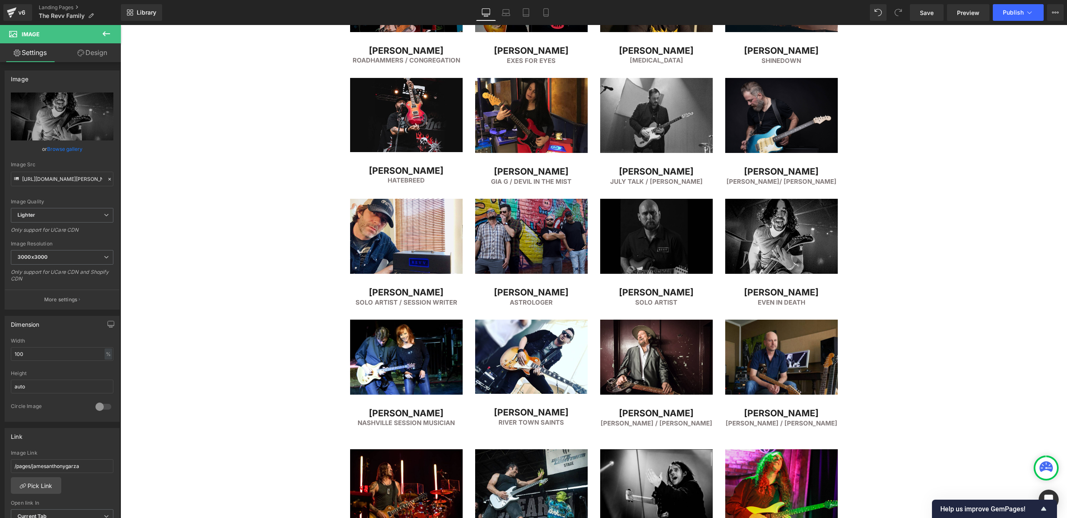
click at [934, 86] on div "FEATURED ARTISTS Heading Separator Row Image [PERSON_NAME] Heading Simple PLan …" at bounding box center [593, 225] width 946 height 2472
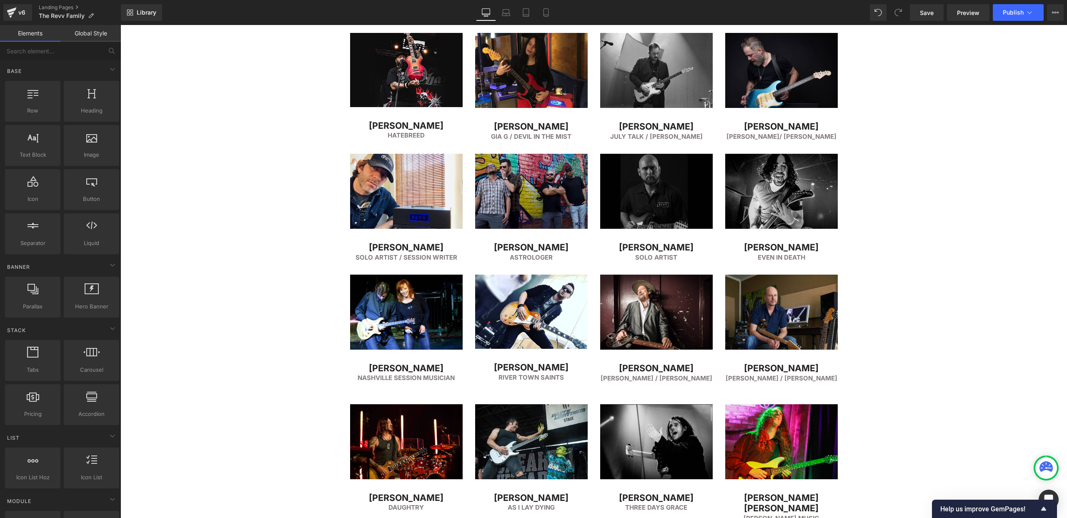
scroll to position [1164, 0]
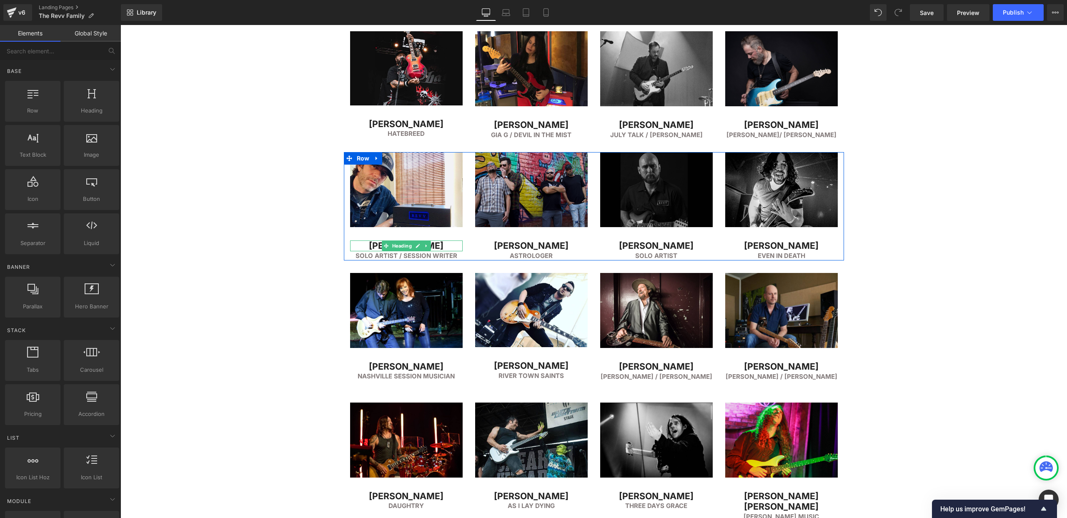
click at [379, 246] on h2 "[PERSON_NAME]" at bounding box center [406, 245] width 113 height 11
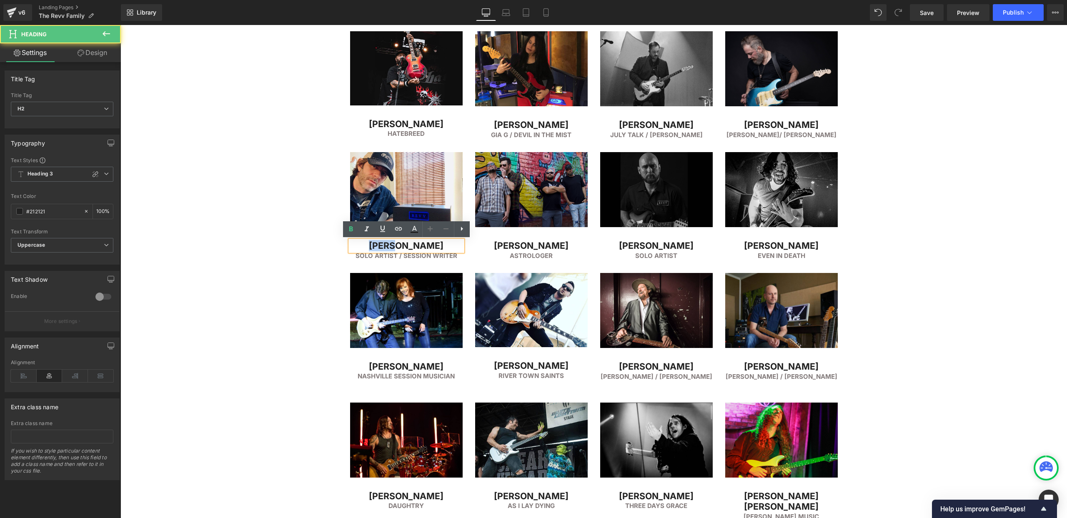
click at [379, 246] on h2 "[PERSON_NAME]" at bounding box center [406, 245] width 113 height 11
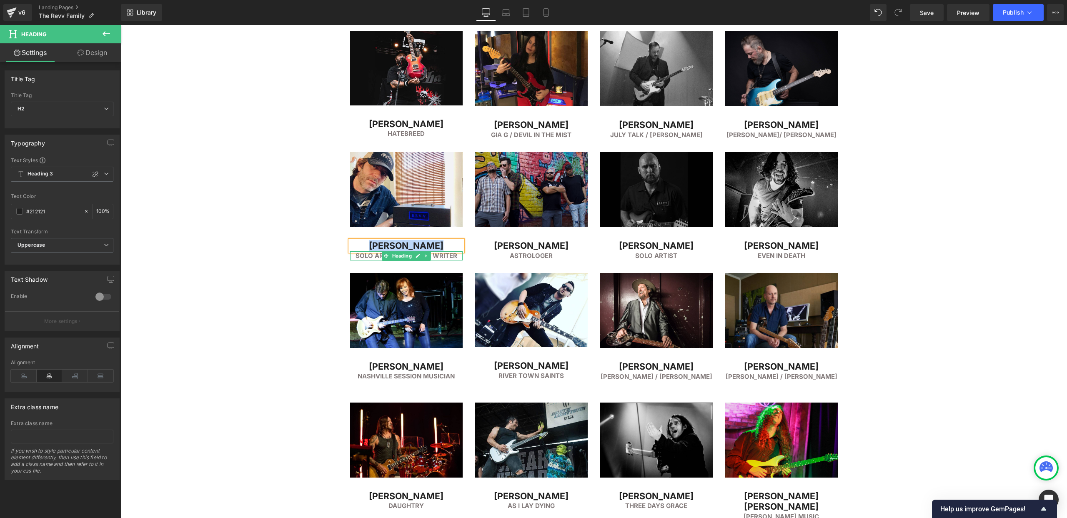
click at [362, 257] on h6 "Solo Artist / Session Writer" at bounding box center [406, 256] width 113 height 10
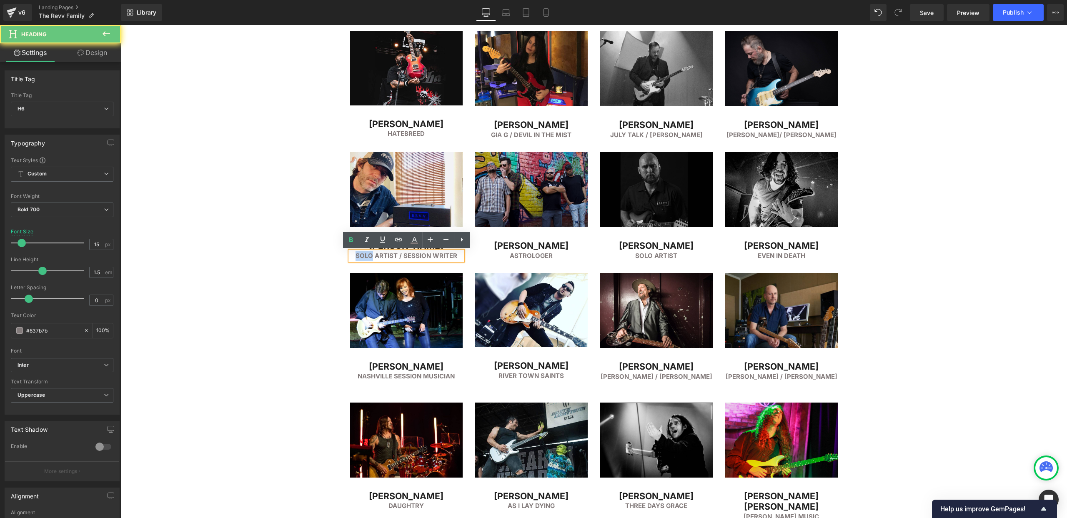
click at [361, 257] on h6 "Solo Artist / Session Writer" at bounding box center [406, 256] width 113 height 10
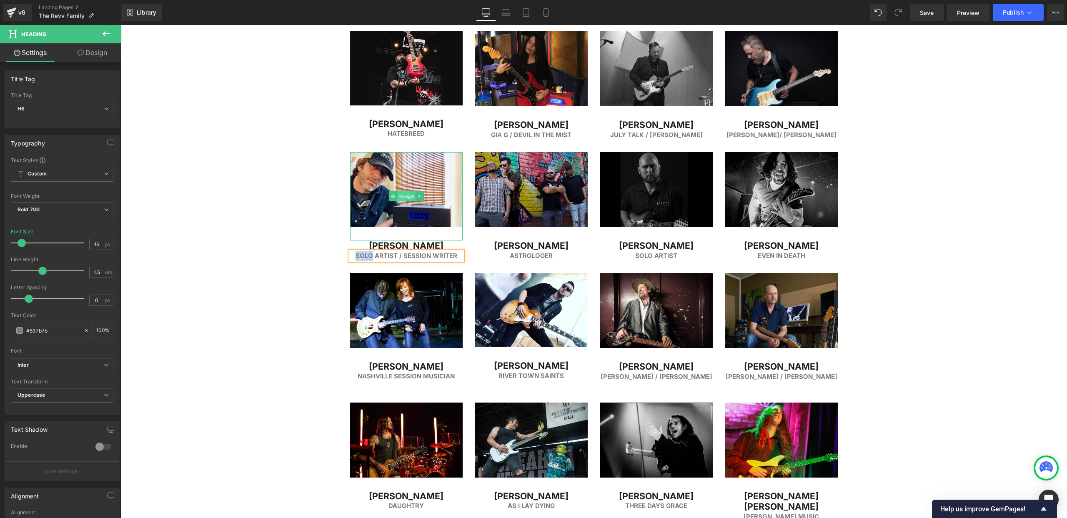
click at [406, 195] on span "Image" at bounding box center [406, 196] width 18 height 10
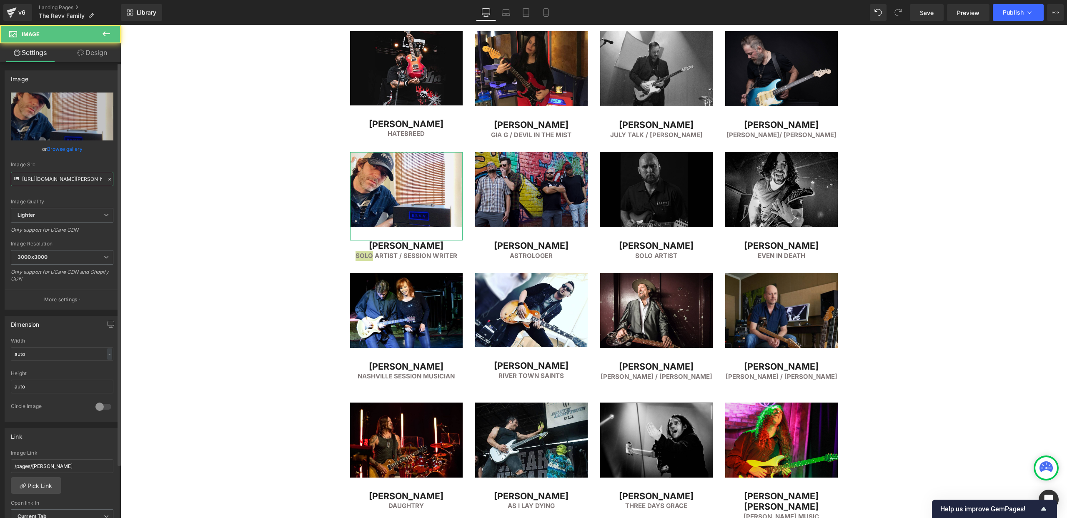
click at [46, 178] on input "[URL][DOMAIN_NAME][PERSON_NAME]" at bounding box center [62, 179] width 103 height 15
click at [232, 148] on div "FEATURED ARTISTS Heading Separator Row Image [PERSON_NAME] Heading Simple PLan …" at bounding box center [593, 179] width 946 height 2472
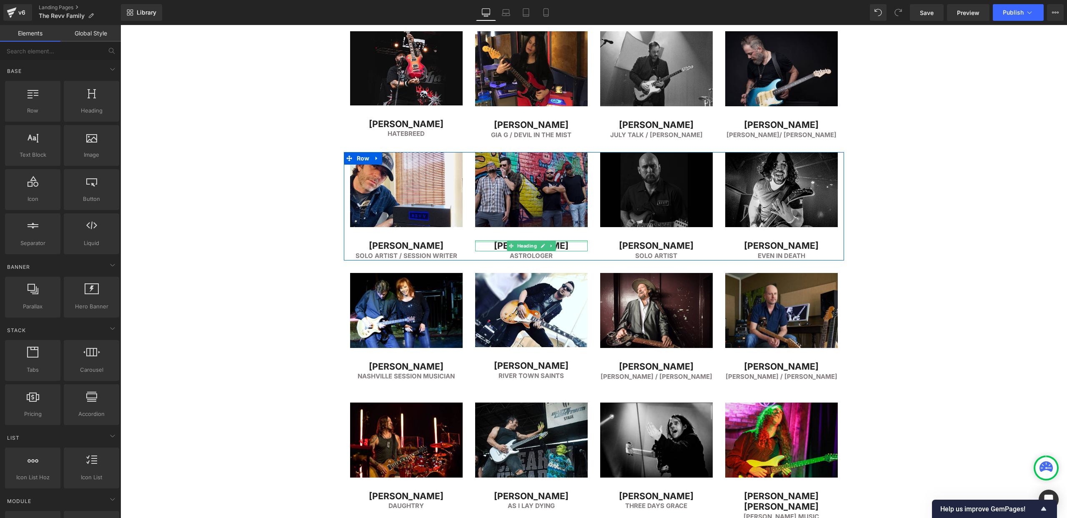
click at [494, 244] on h2 "[PERSON_NAME]" at bounding box center [531, 245] width 113 height 11
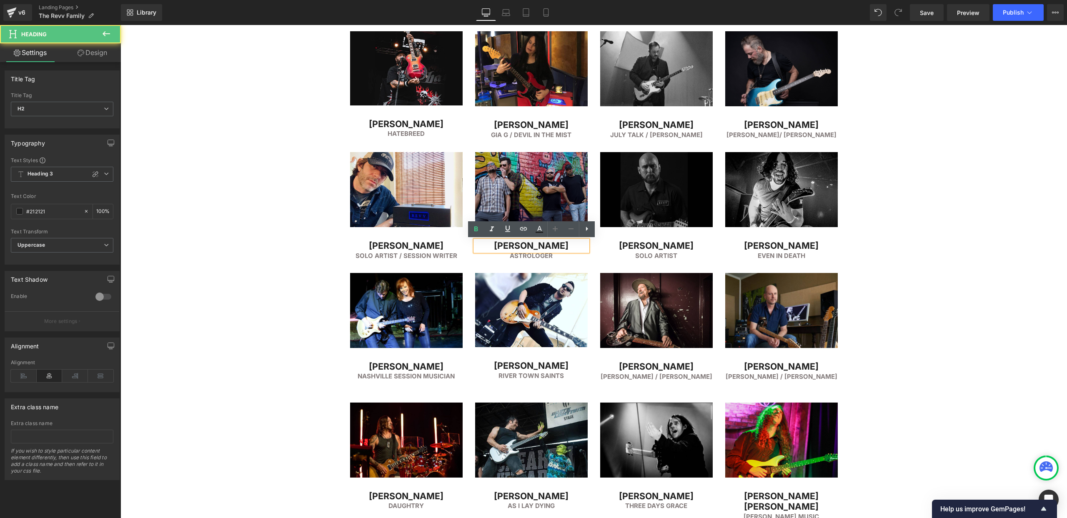
click at [518, 245] on h2 "[PERSON_NAME]" at bounding box center [531, 245] width 113 height 11
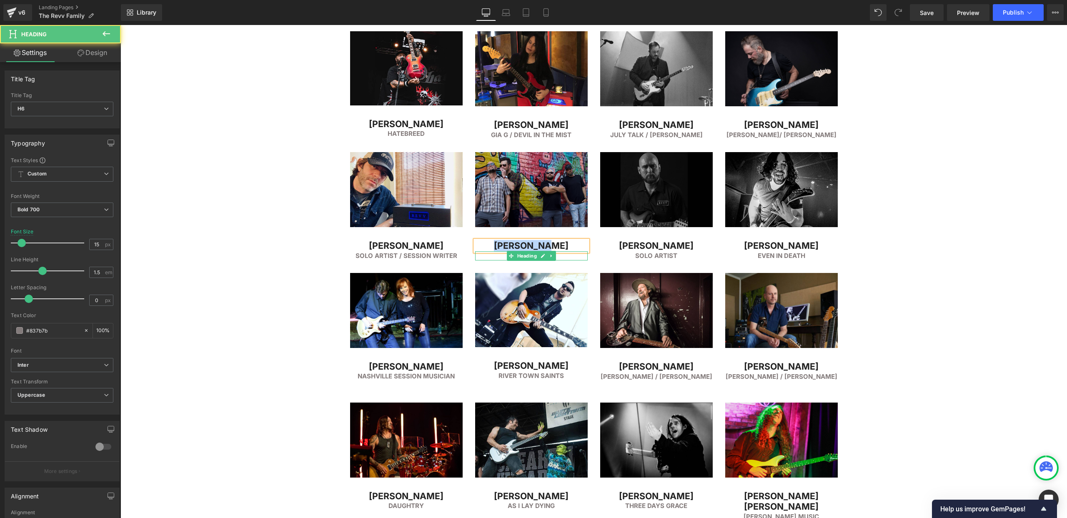
drag, startPoint x: 492, startPoint y: 257, endPoint x: 503, endPoint y: 256, distance: 11.7
click at [492, 257] on h6 "Astrologer" at bounding box center [531, 256] width 113 height 10
click at [516, 255] on h6 "Astrologer" at bounding box center [531, 256] width 113 height 10
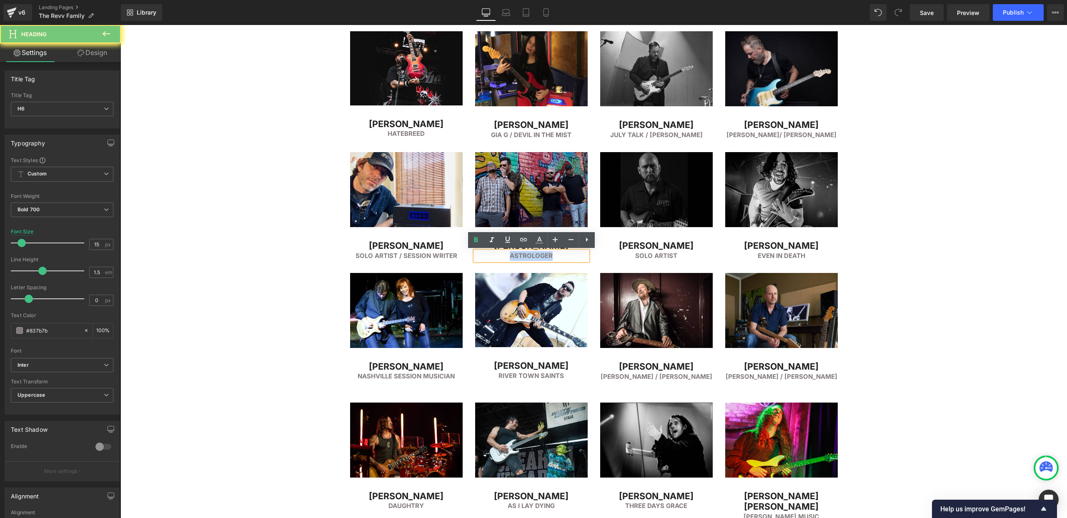
click at [516, 255] on h6 "Astrologer" at bounding box center [531, 256] width 113 height 10
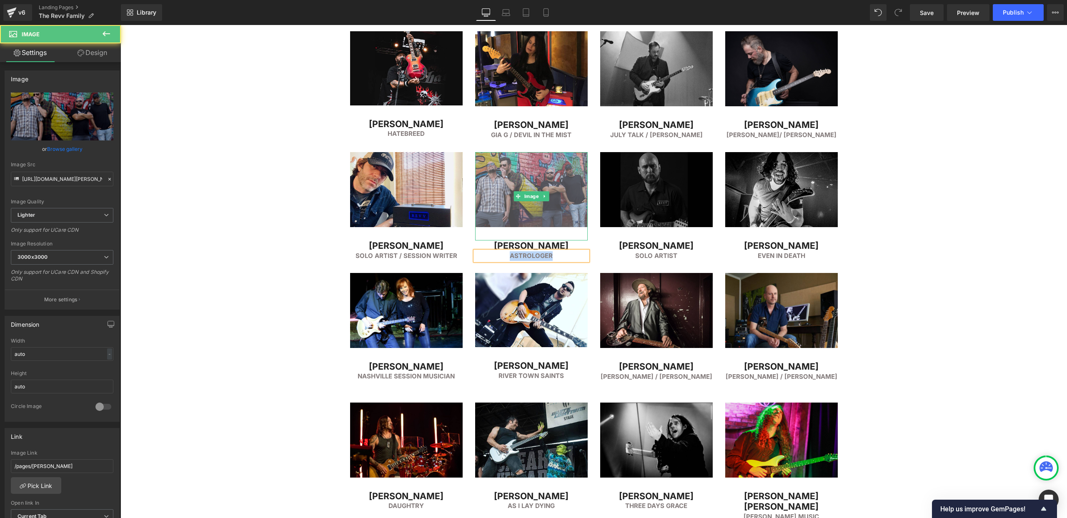
click at [514, 170] on img at bounding box center [531, 196] width 113 height 88
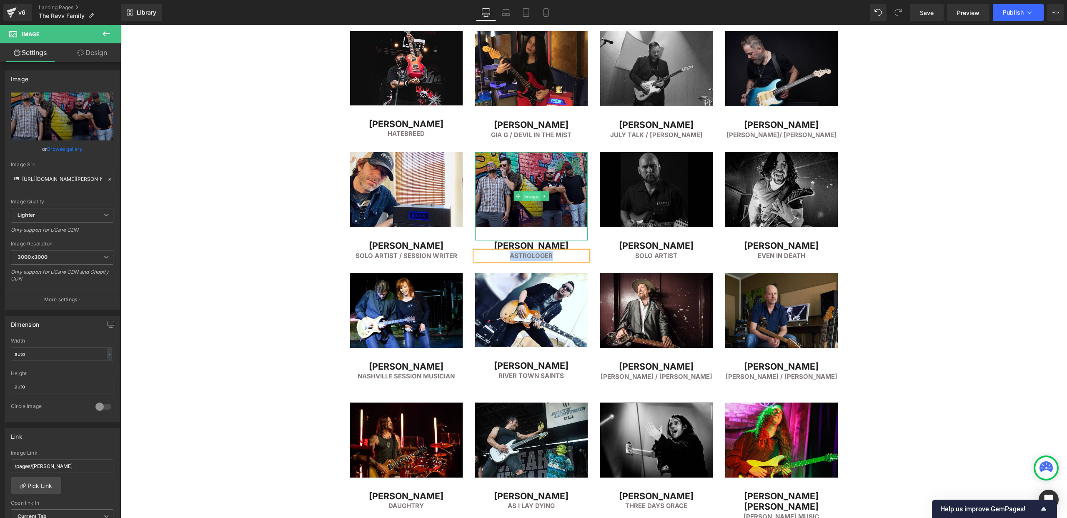
click at [533, 198] on span "Image" at bounding box center [531, 197] width 18 height 10
click at [33, 182] on input "[URL][DOMAIN_NAME][PERSON_NAME]" at bounding box center [62, 179] width 103 height 15
click at [910, 152] on div "FEATURED ARTISTS Heading Separator Row Image [PERSON_NAME] Heading Simple PLan …" at bounding box center [593, 179] width 946 height 2472
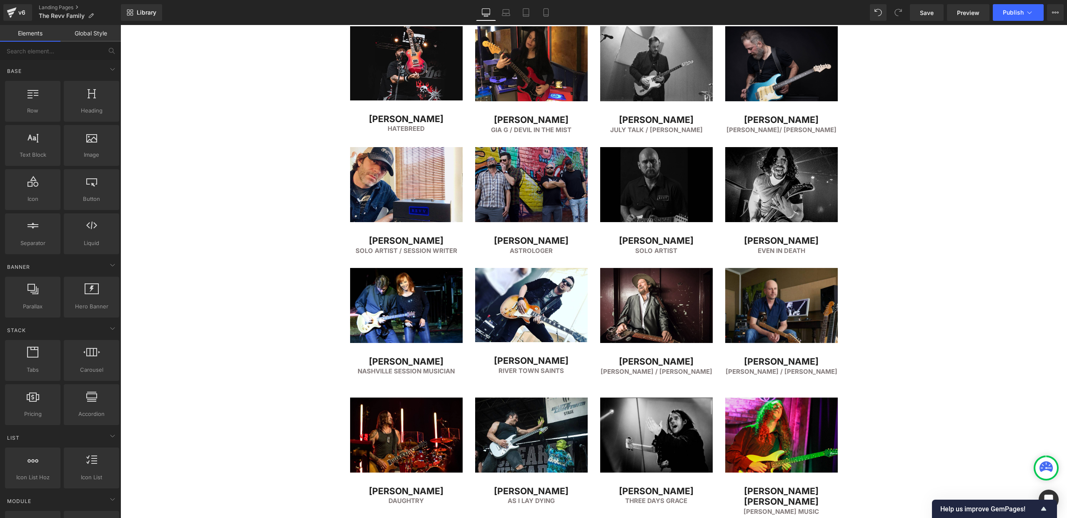
scroll to position [1157, 0]
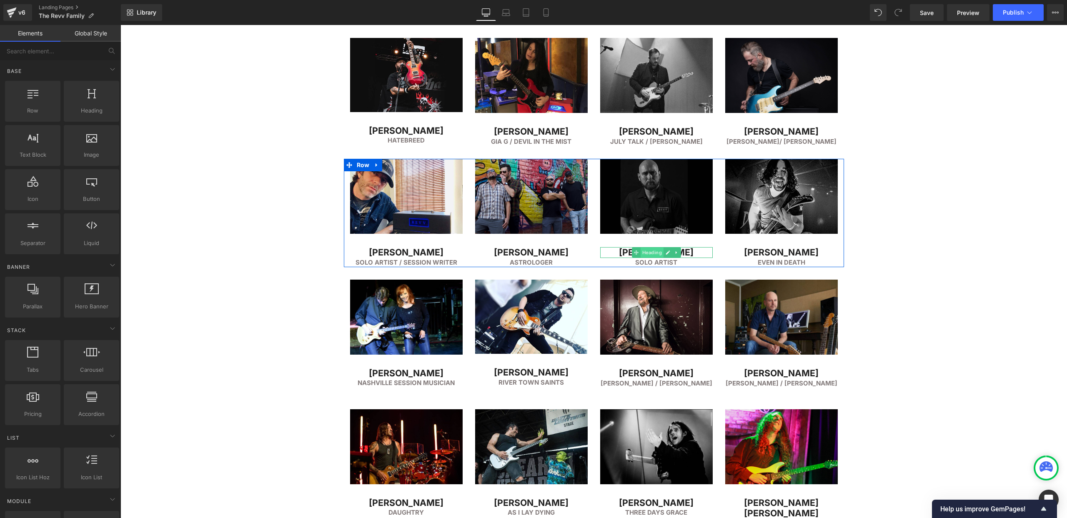
click at [647, 250] on span "Heading" at bounding box center [651, 253] width 23 height 10
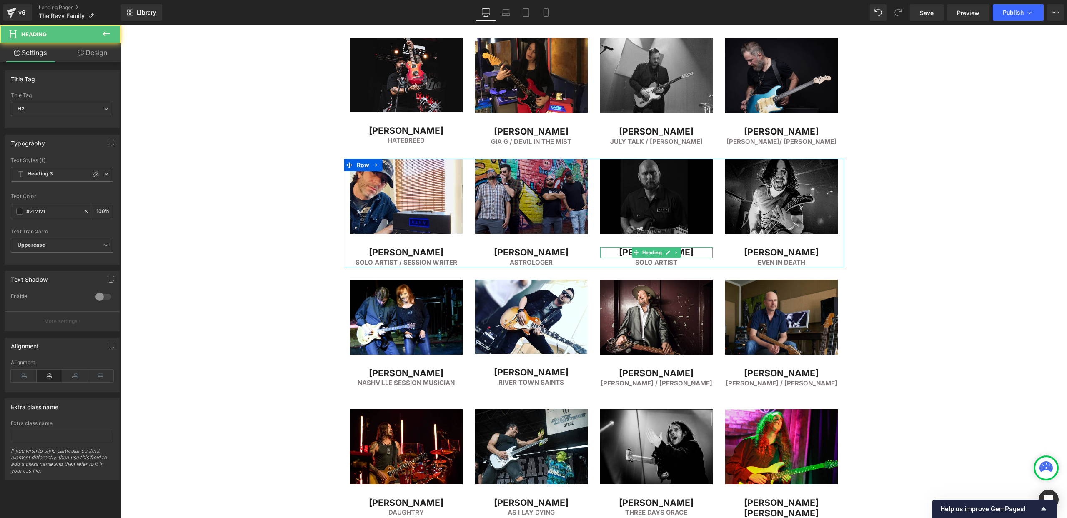
click at [623, 251] on h2 "[PERSON_NAME]" at bounding box center [656, 252] width 113 height 11
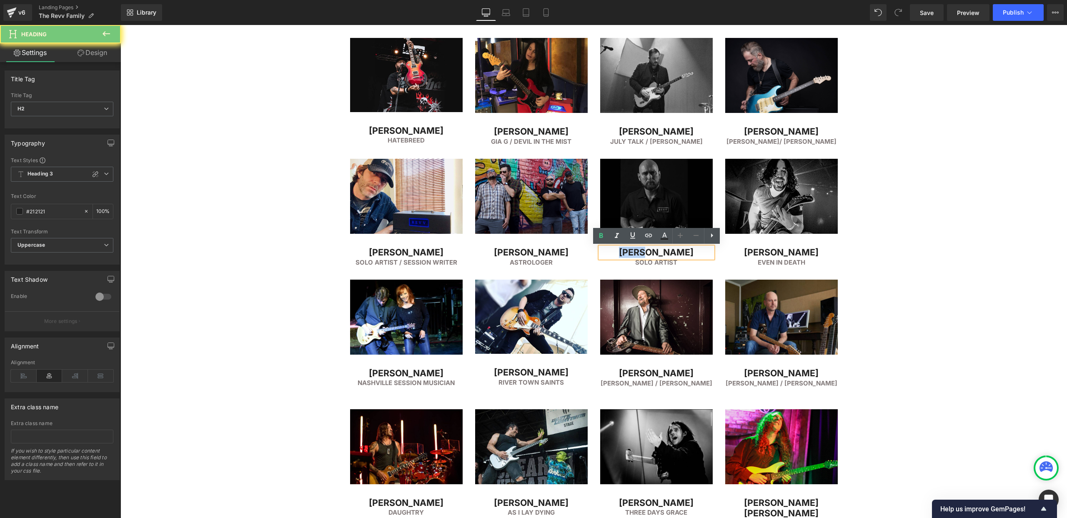
click at [623, 251] on h2 "[PERSON_NAME]" at bounding box center [656, 252] width 113 height 11
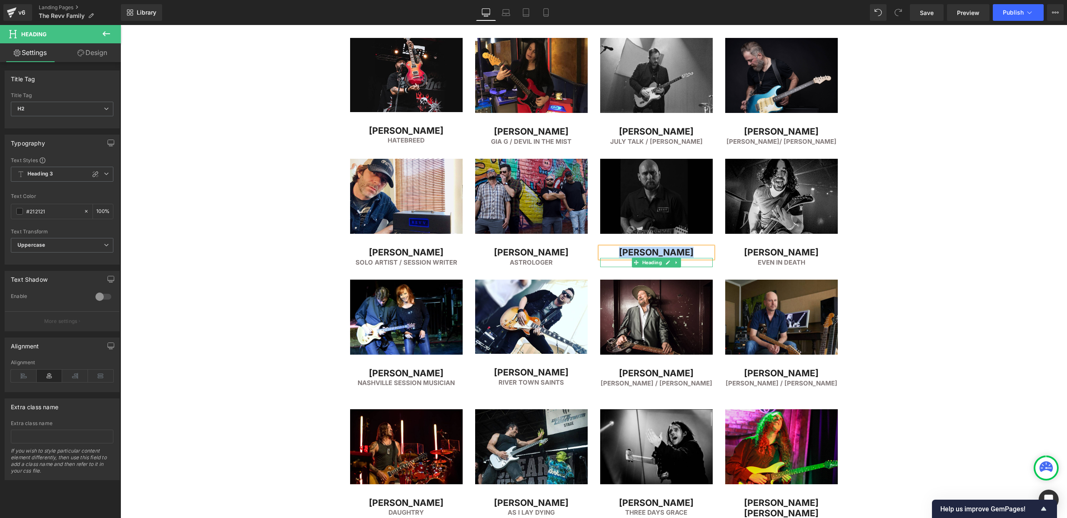
click at [621, 263] on h6 "Solo Artist" at bounding box center [656, 263] width 113 height 10
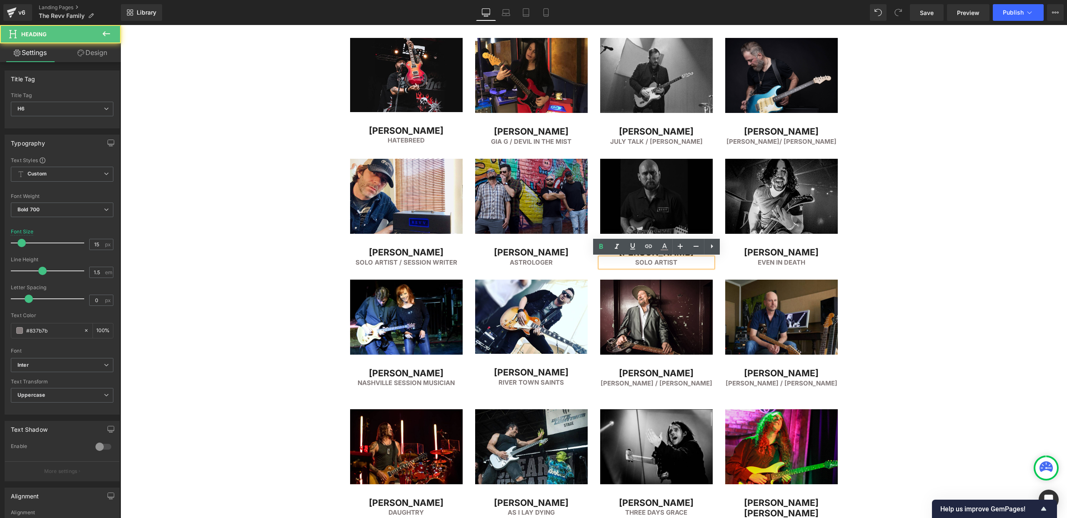
click at [642, 263] on h6 "Solo Artist" at bounding box center [656, 263] width 113 height 10
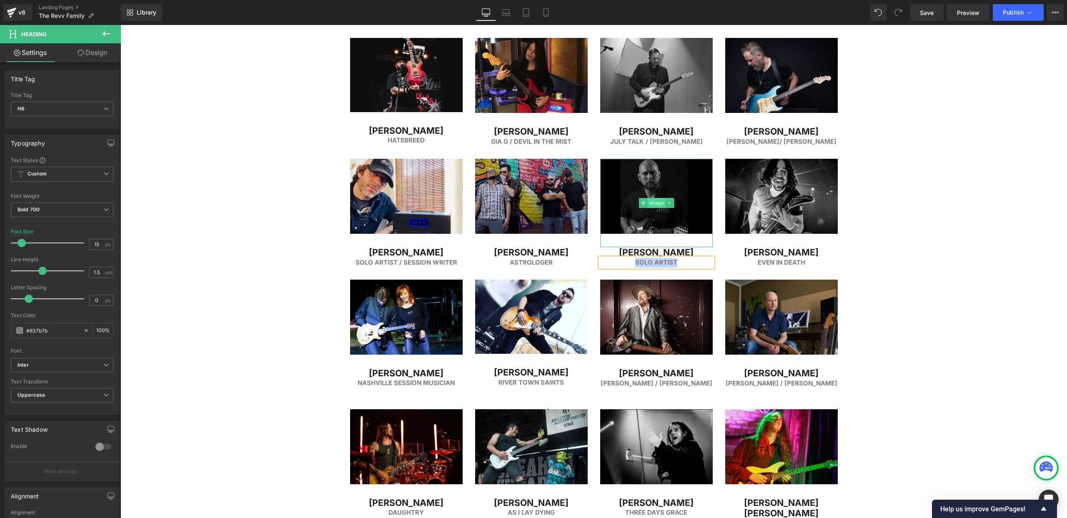
click at [651, 198] on span "Image" at bounding box center [656, 203] width 18 height 10
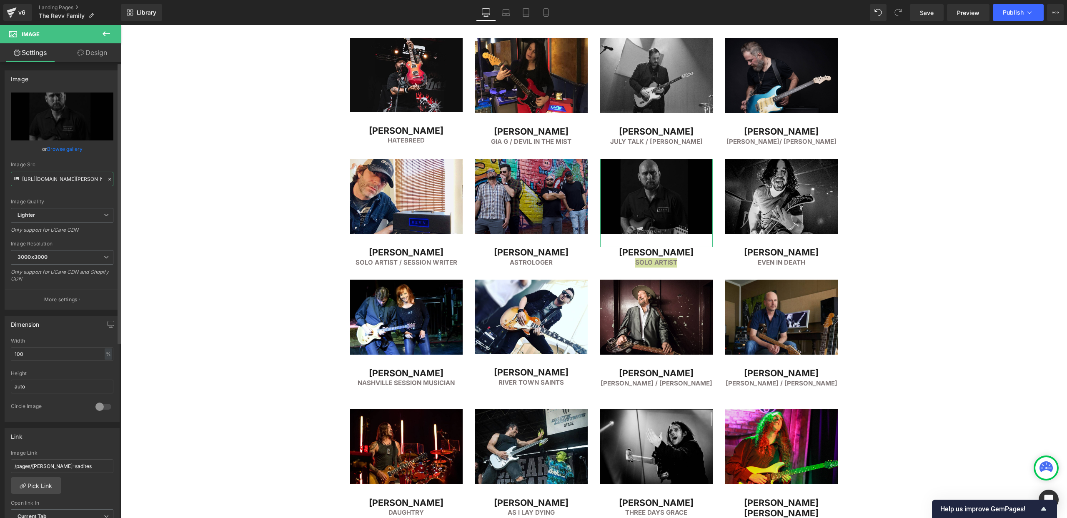
click at [51, 175] on input "[URL][DOMAIN_NAME][PERSON_NAME]" at bounding box center [62, 179] width 103 height 15
click at [52, 175] on input "[URL][DOMAIN_NAME][PERSON_NAME]" at bounding box center [62, 179] width 103 height 15
click at [52, 176] on input "[URL][DOMAIN_NAME][PERSON_NAME]" at bounding box center [62, 179] width 103 height 15
